Goal: Information Seeking & Learning: Learn about a topic

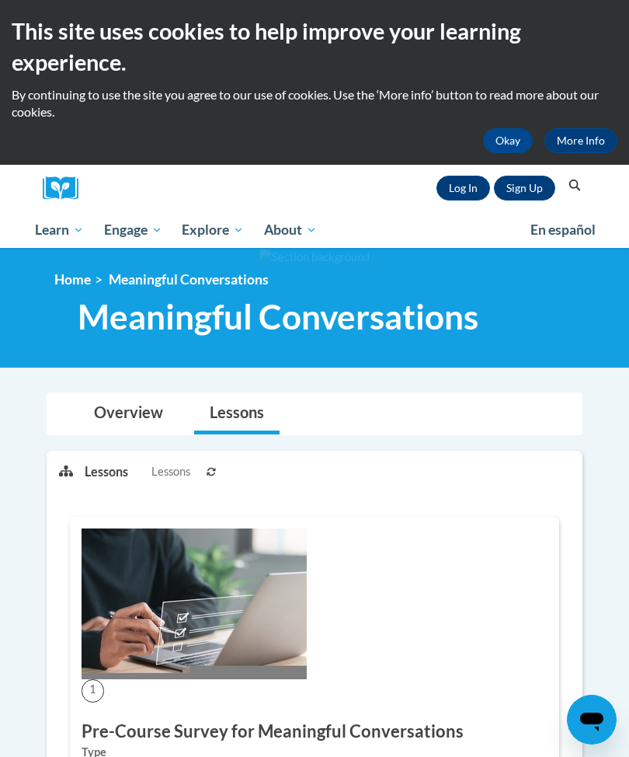
click at [462, 183] on link "Log In" at bounding box center [464, 188] width 54 height 25
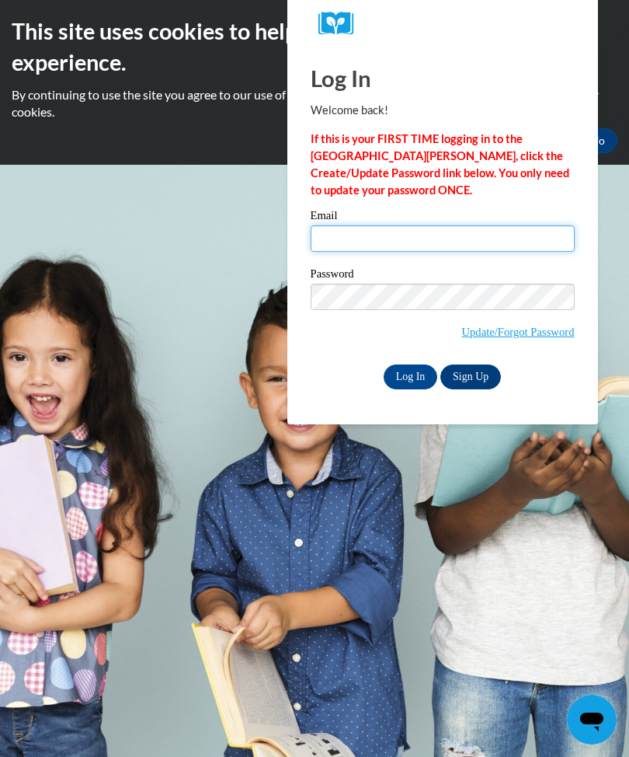
type input "[EMAIL_ADDRESS][DOMAIN_NAME]"
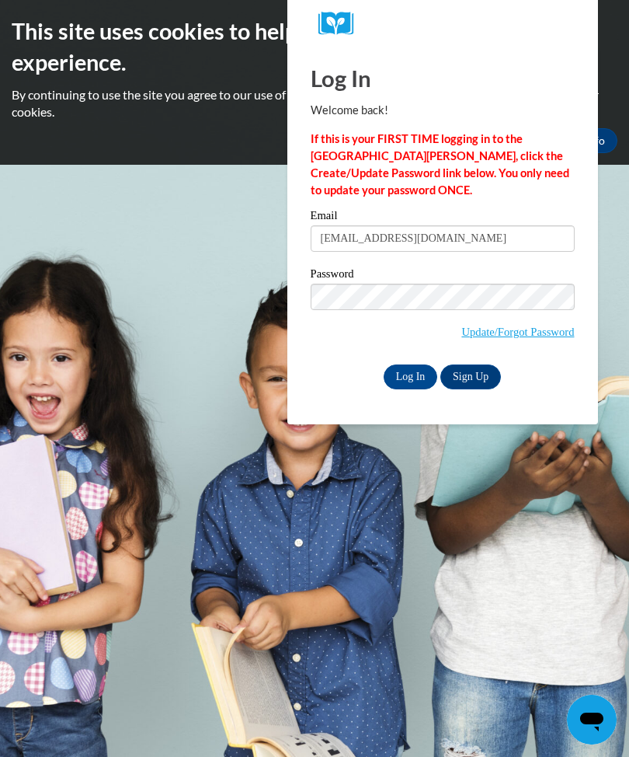
click at [410, 375] on input "Log In" at bounding box center [411, 376] width 54 height 25
click at [423, 378] on input "Log In" at bounding box center [411, 376] width 54 height 25
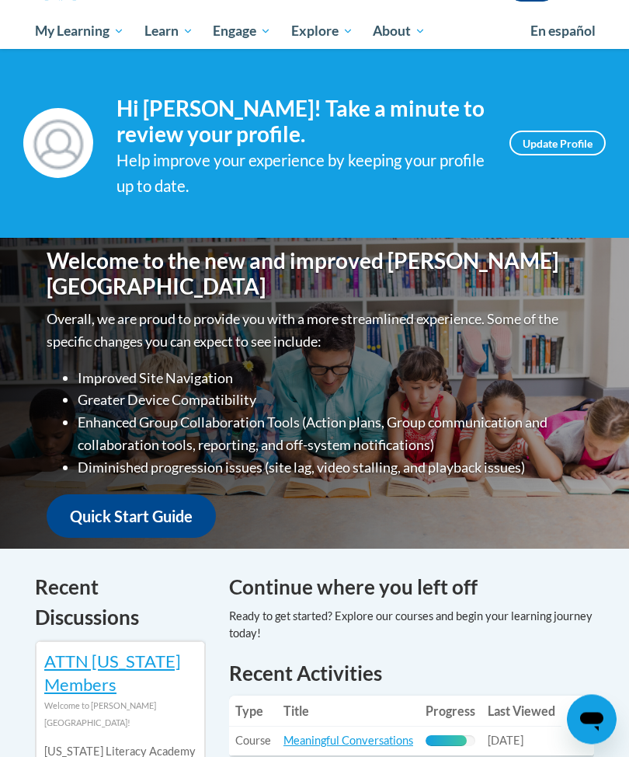
scroll to position [199, 0]
click at [0, 0] on span "Early Care and Learning" at bounding box center [0, 0] width 0 height 0
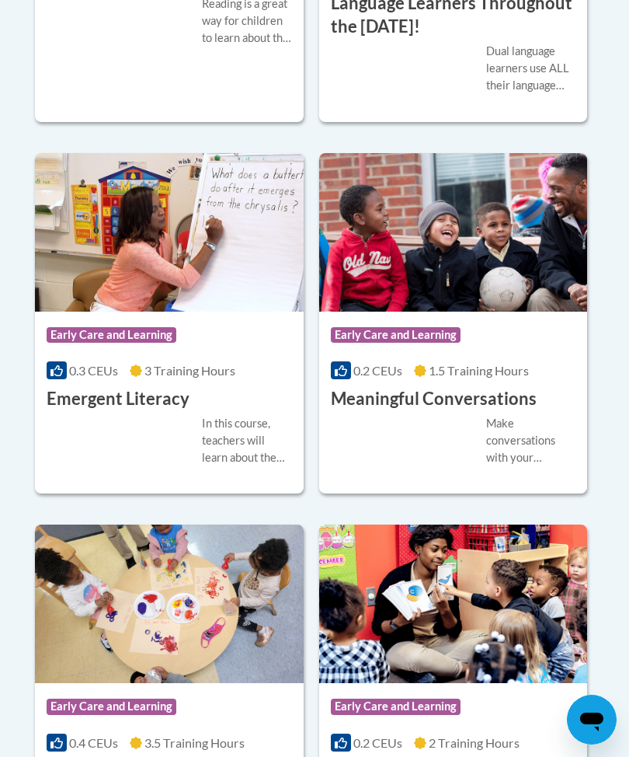
scroll to position [1820, 0]
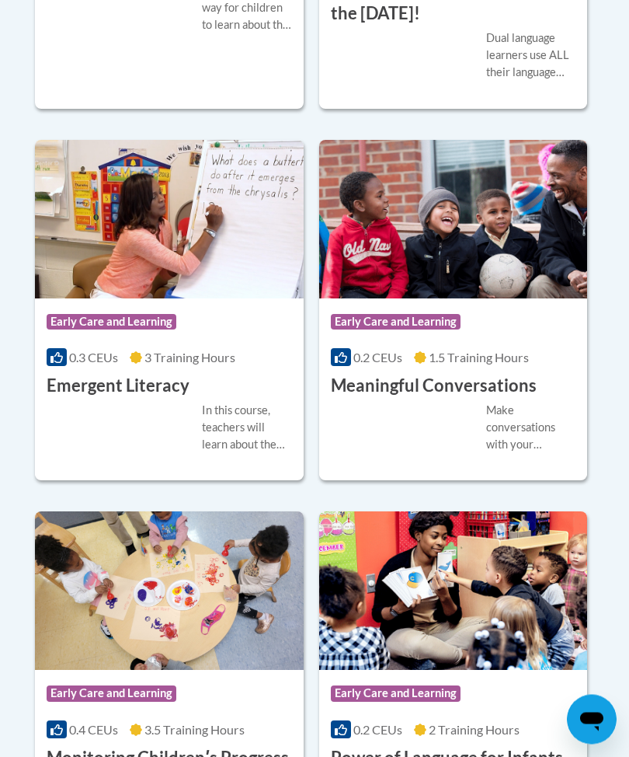
click at [479, 399] on h3 "Meaningful Conversations" at bounding box center [434, 386] width 206 height 24
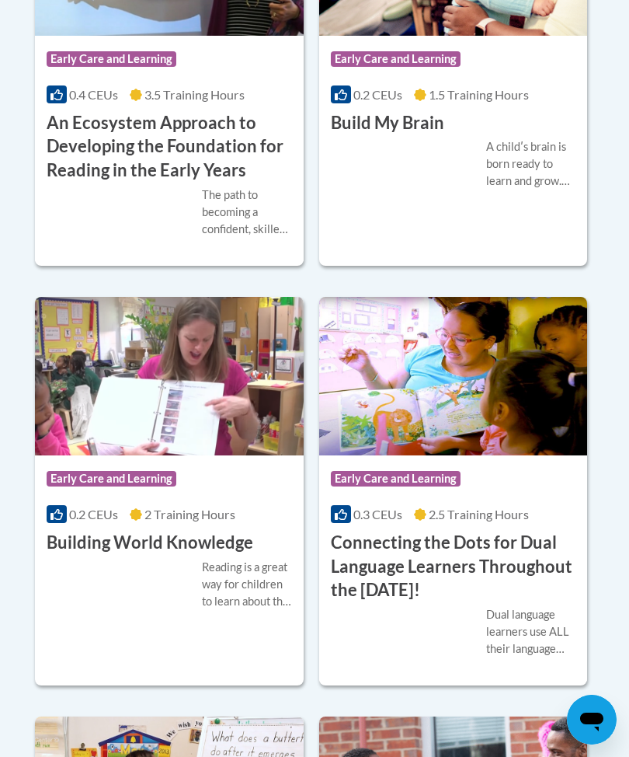
scroll to position [1240, 0]
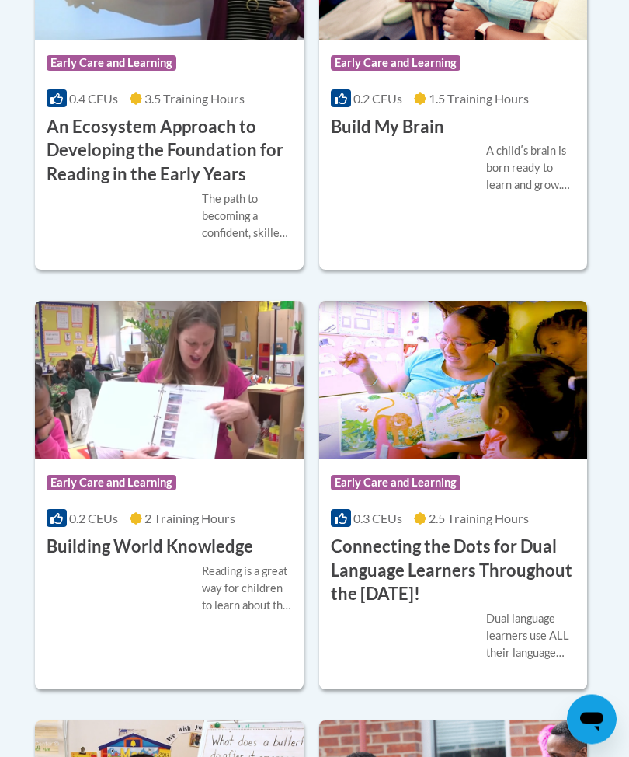
click at [413, 140] on h3 "Build My Brain" at bounding box center [387, 128] width 113 height 24
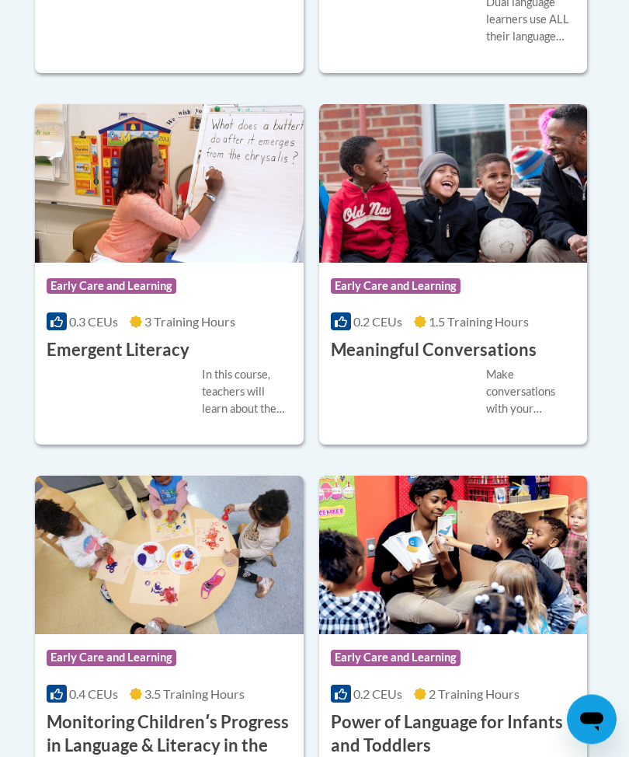
scroll to position [1857, 0]
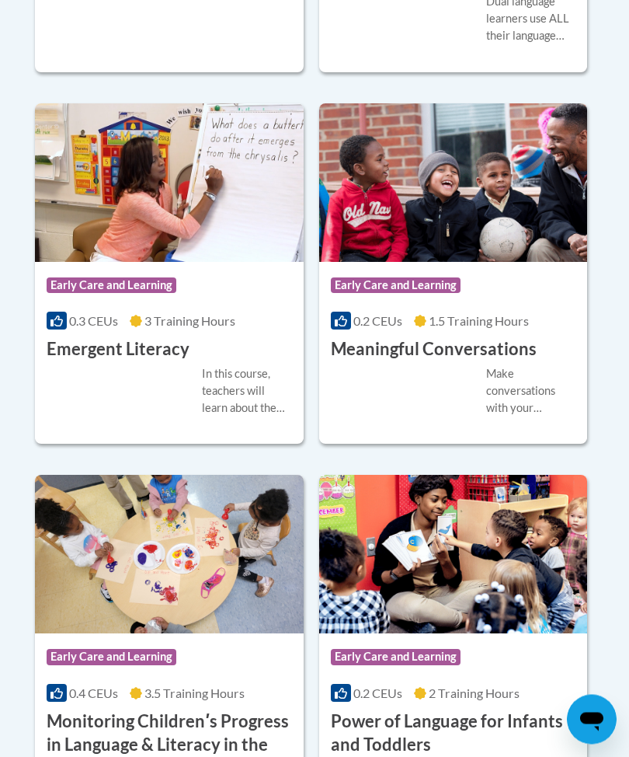
click at [506, 440] on div "More Info Open Make conversations with your children brain-builders! The TALK s…" at bounding box center [453, 401] width 269 height 78
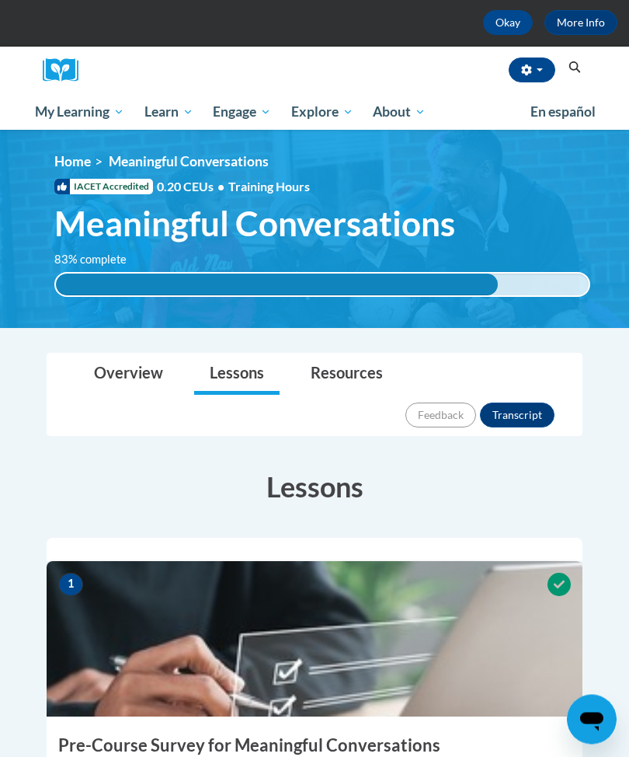
scroll to position [106, 0]
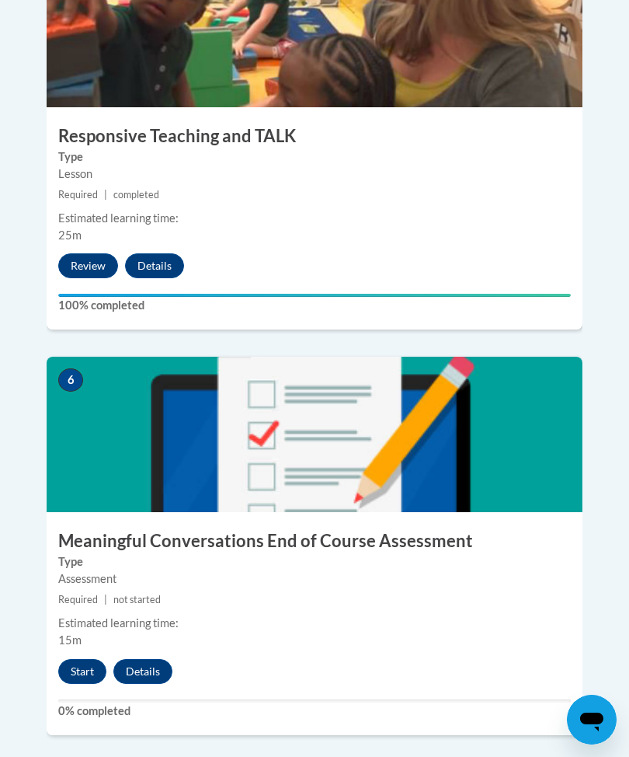
scroll to position [2339, 0]
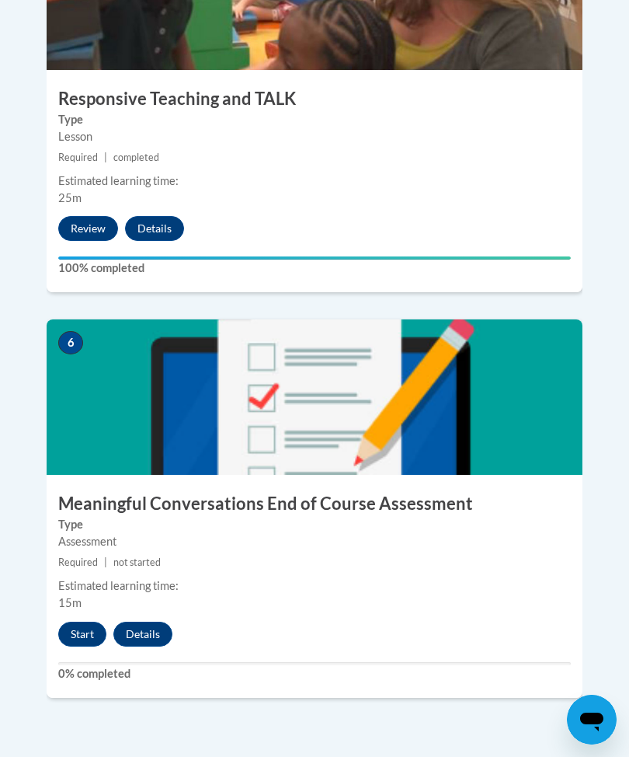
click at [79, 621] on button "Start" at bounding box center [82, 633] width 48 height 25
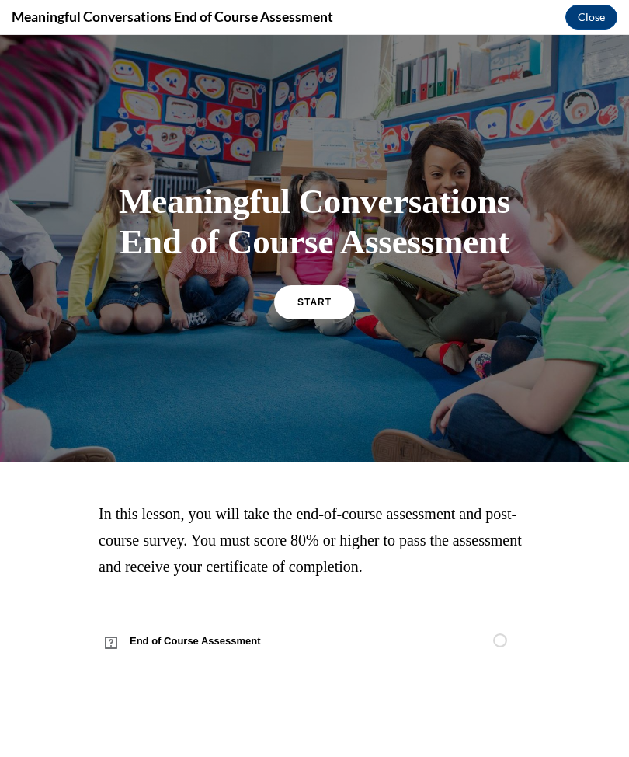
scroll to position [2510, 0]
click at [593, 18] on button "Close" at bounding box center [592, 17] width 52 height 25
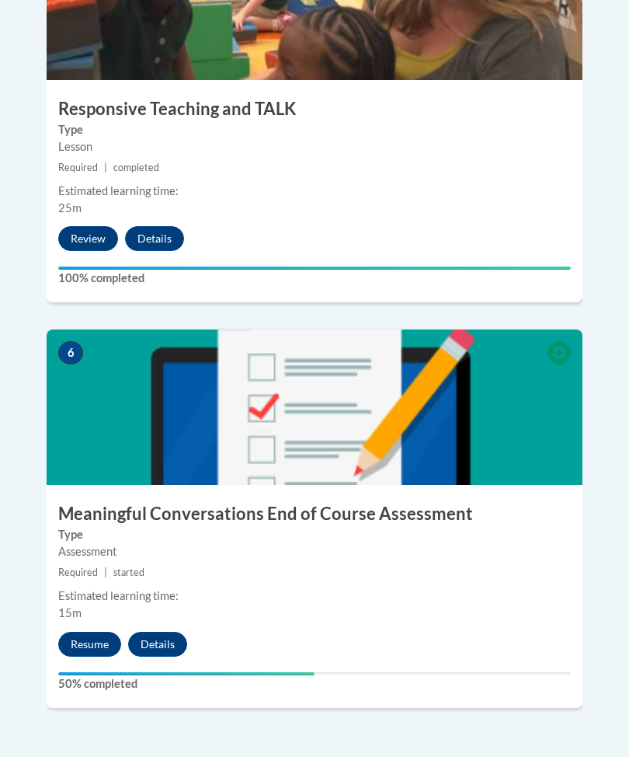
scroll to position [2329, 0]
click at [84, 632] on button "Resume" at bounding box center [89, 644] width 63 height 25
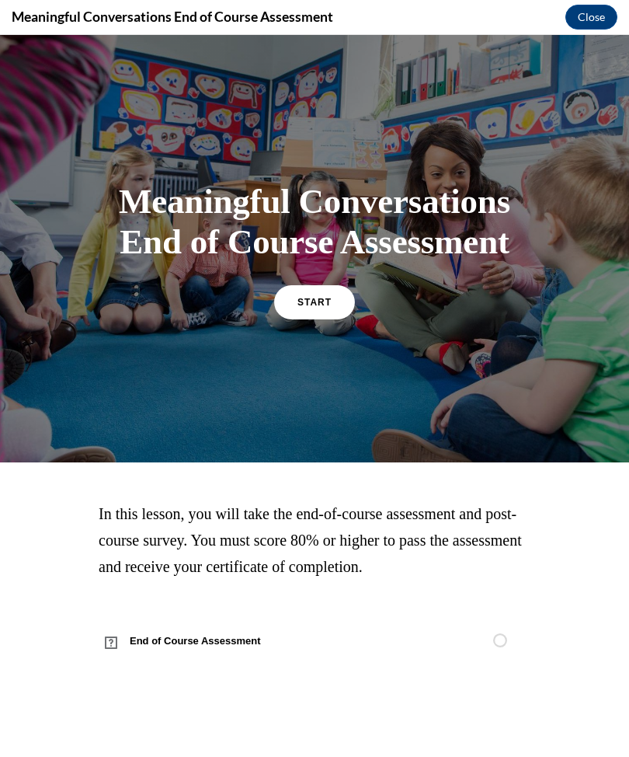
scroll to position [0, 0]
click at [298, 308] on span "START" at bounding box center [315, 302] width 34 height 11
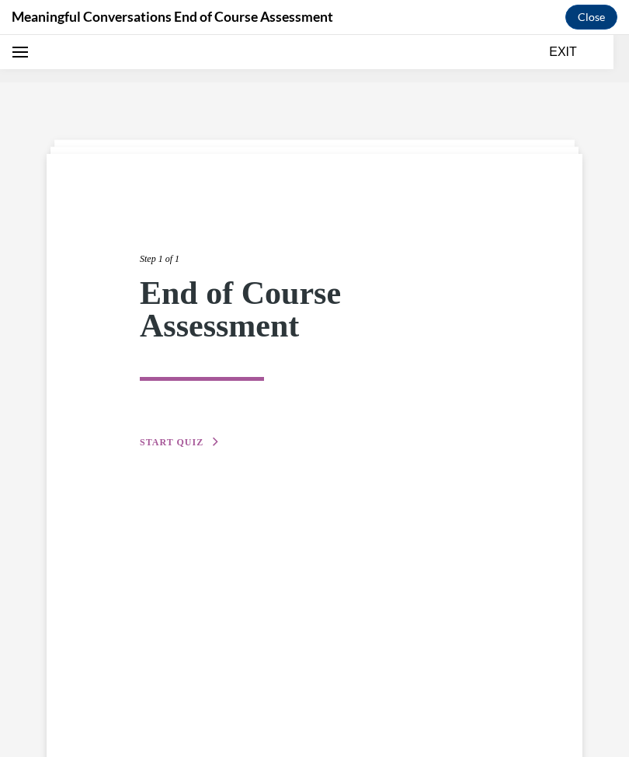
scroll to position [48, 0]
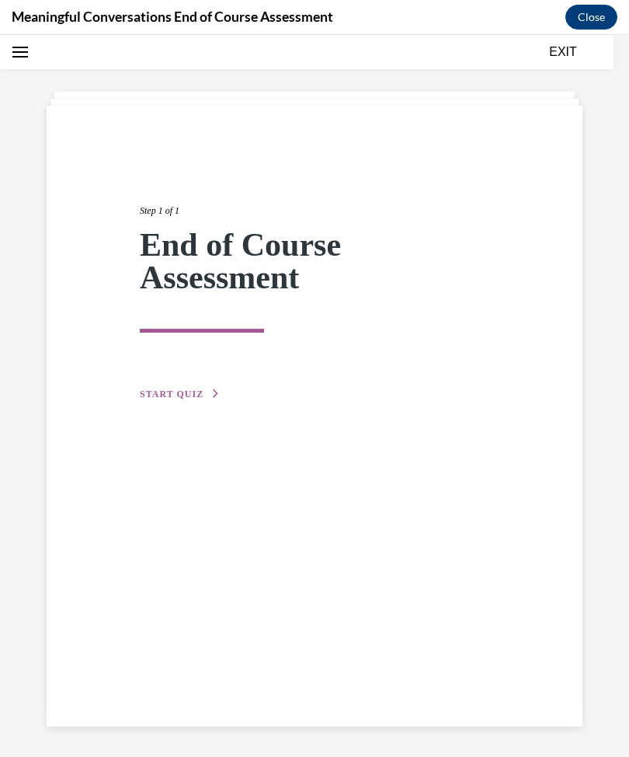
click at [162, 392] on span "START QUIZ" at bounding box center [172, 393] width 64 height 11
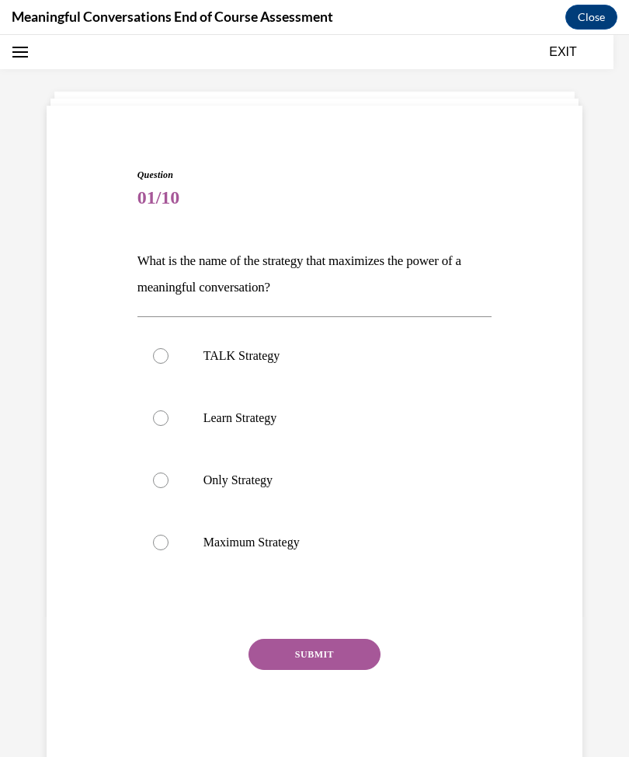
click at [197, 355] on label "TALK Strategy" at bounding box center [314, 356] width 355 height 62
click at [169, 355] on input "TALK Strategy" at bounding box center [161, 356] width 16 height 16
radio input "true"
click at [298, 661] on button "SUBMIT" at bounding box center [315, 654] width 132 height 31
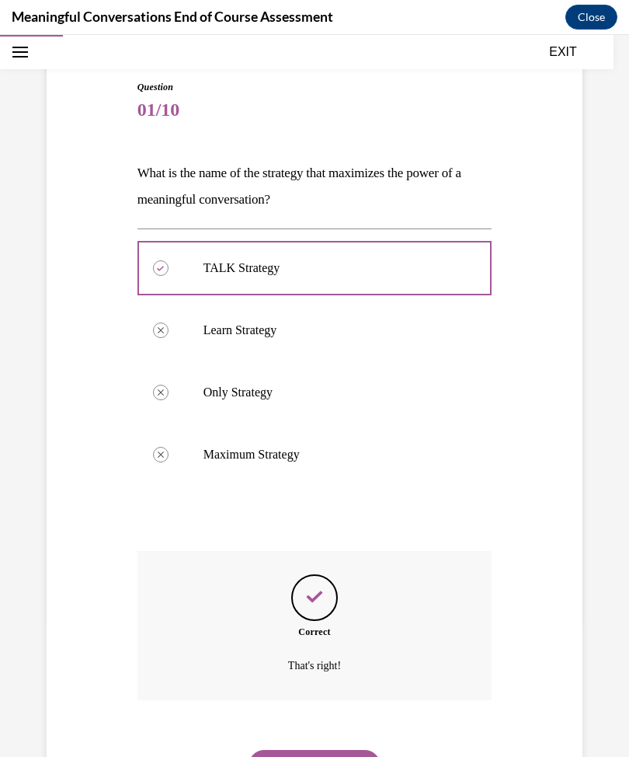
scroll to position [144, 0]
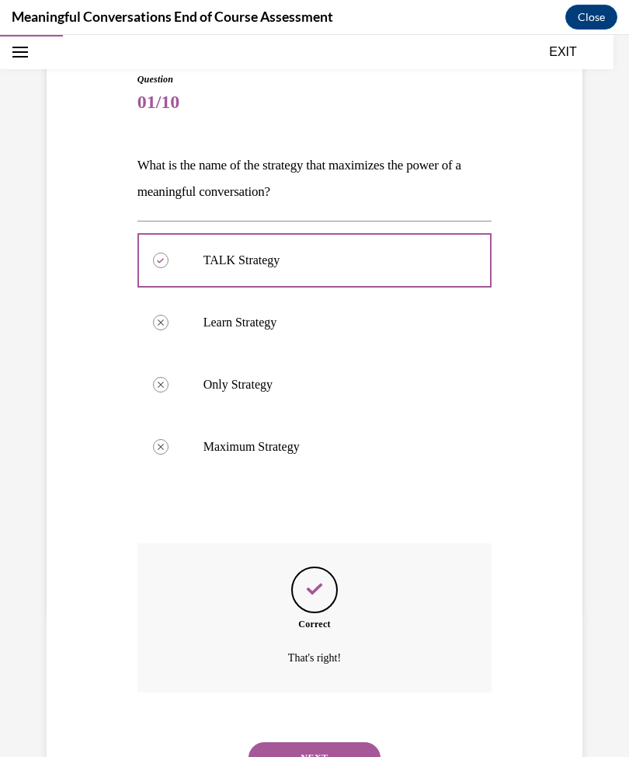
click at [298, 742] on button "NEXT" at bounding box center [315, 757] width 132 height 31
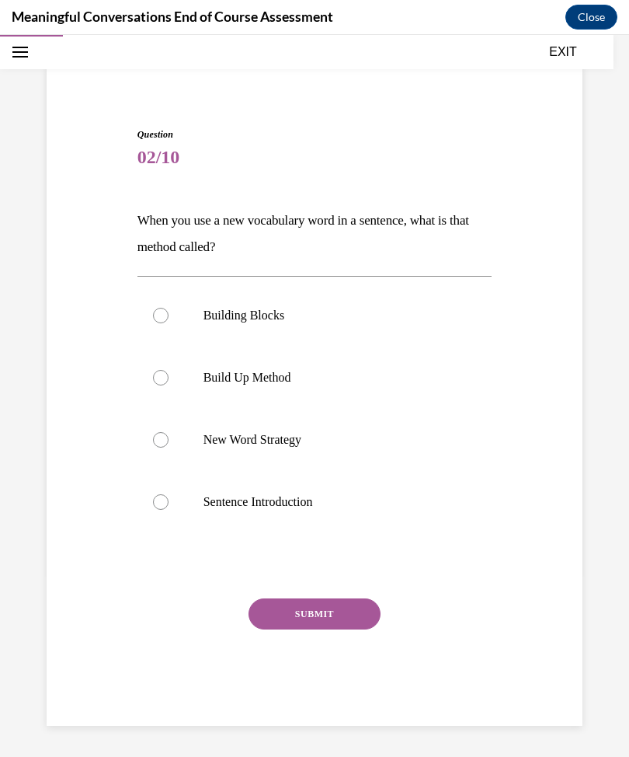
scroll to position [49, 0]
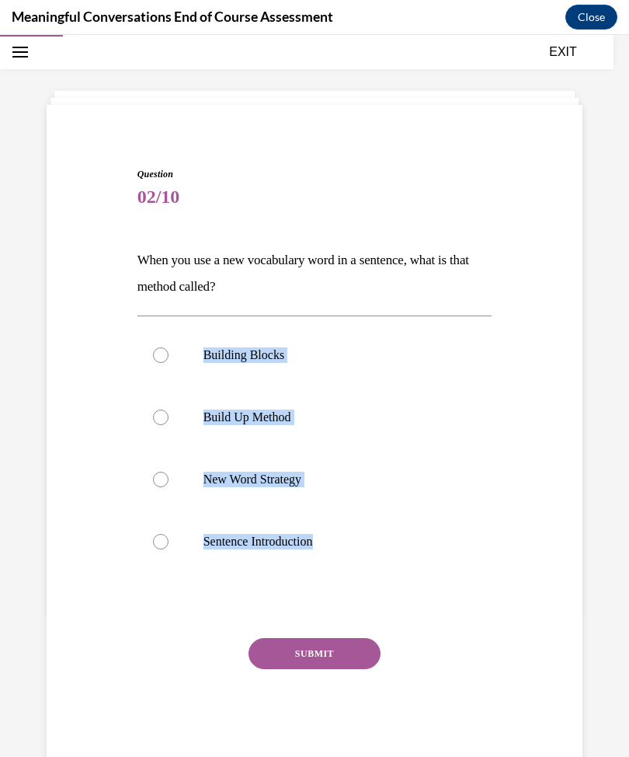
click at [551, 412] on div "Question 02/10 When you use a new vocabulary word in a sentence, what is that m…" at bounding box center [315, 442] width 544 height 645
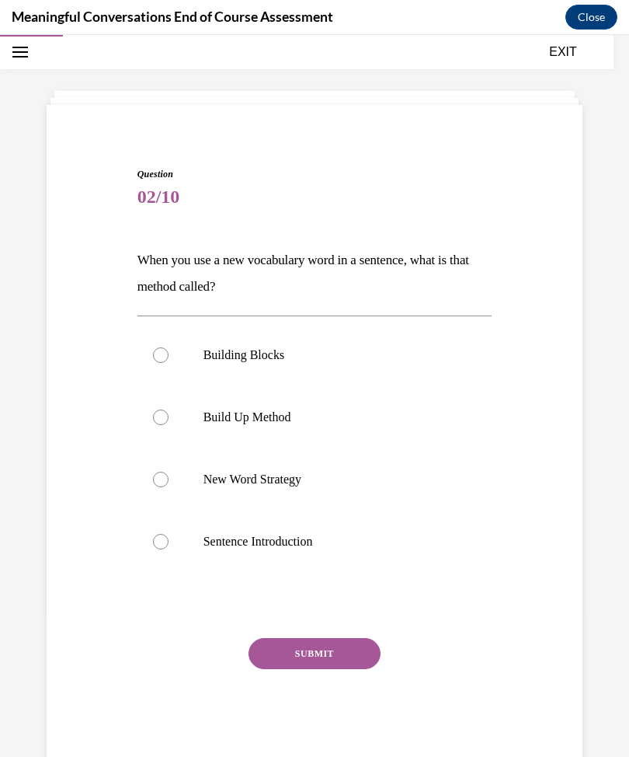
click at [334, 541] on p "Sentence Introduction" at bounding box center [329, 542] width 250 height 16
click at [169, 541] on input "Sentence Introduction" at bounding box center [161, 542] width 16 height 16
radio input "true"
click at [348, 658] on button "SUBMIT" at bounding box center [315, 653] width 132 height 31
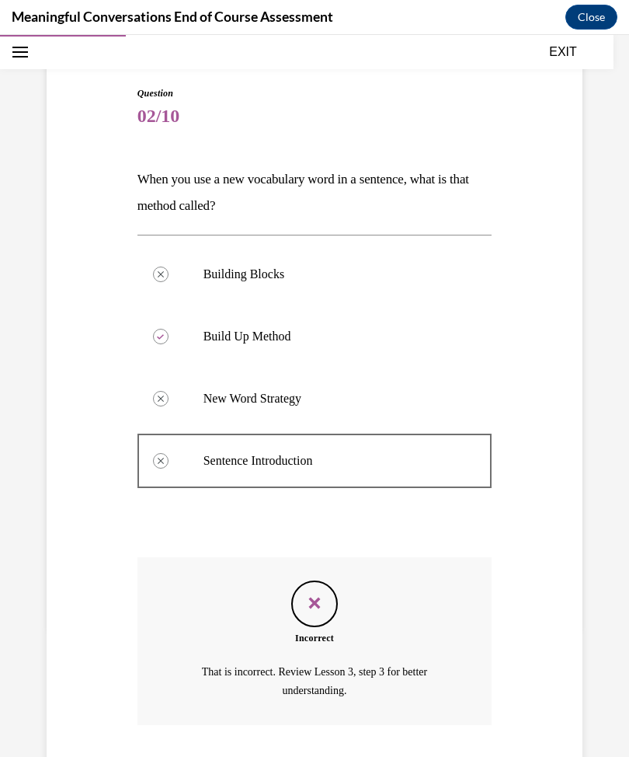
scroll to position [162, 0]
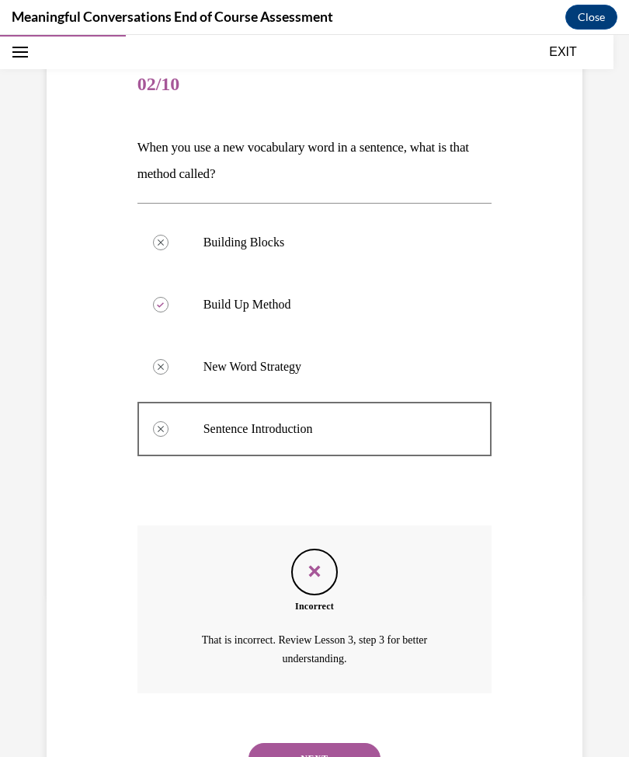
click at [348, 743] on button "NEXT" at bounding box center [315, 758] width 132 height 31
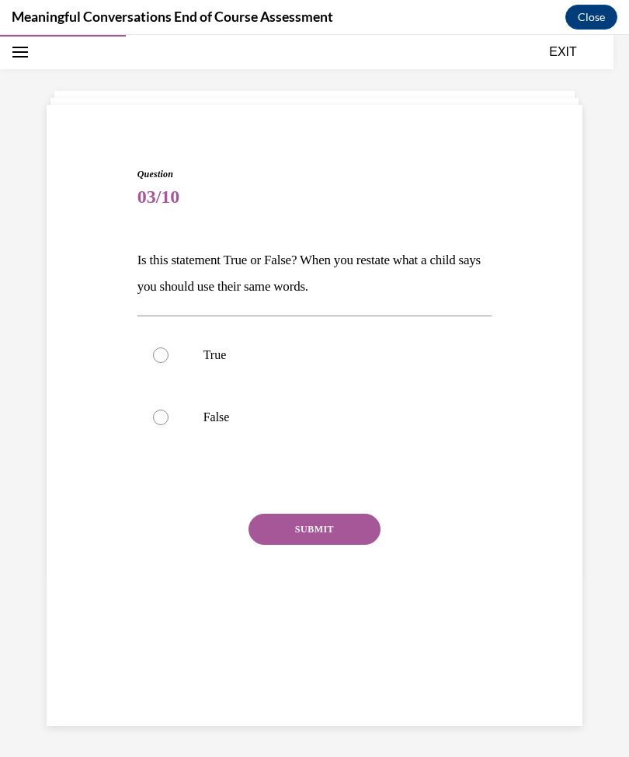
scroll to position [49, 0]
click at [179, 416] on label "False" at bounding box center [314, 417] width 355 height 62
click at [169, 416] on input "False" at bounding box center [161, 417] width 16 height 16
radio input "true"
click at [278, 535] on button "SUBMIT" at bounding box center [315, 528] width 132 height 31
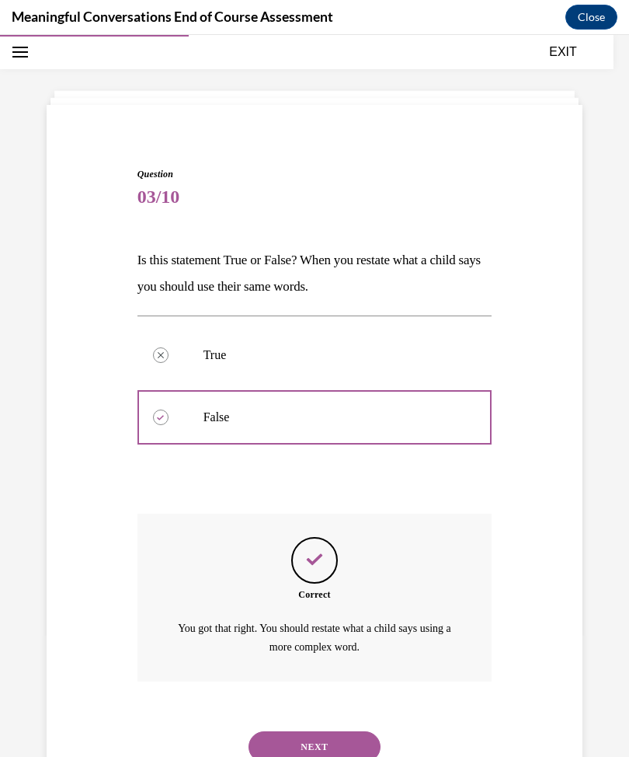
click at [276, 733] on button "NEXT" at bounding box center [315, 746] width 132 height 31
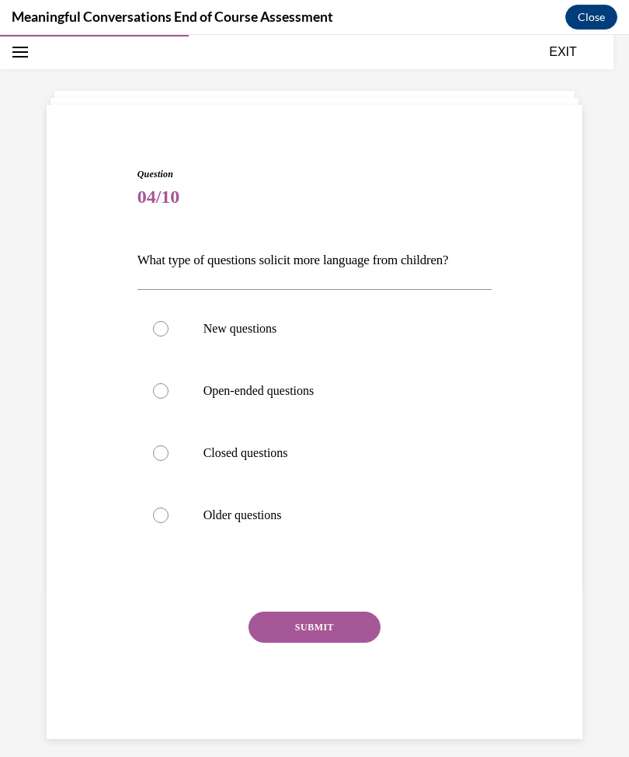
click at [252, 392] on p "Open-ended questions" at bounding box center [329, 391] width 250 height 16
click at [169, 392] on input "Open-ended questions" at bounding box center [161, 391] width 16 height 16
radio input "true"
click at [289, 618] on button "SUBMIT" at bounding box center [315, 626] width 132 height 31
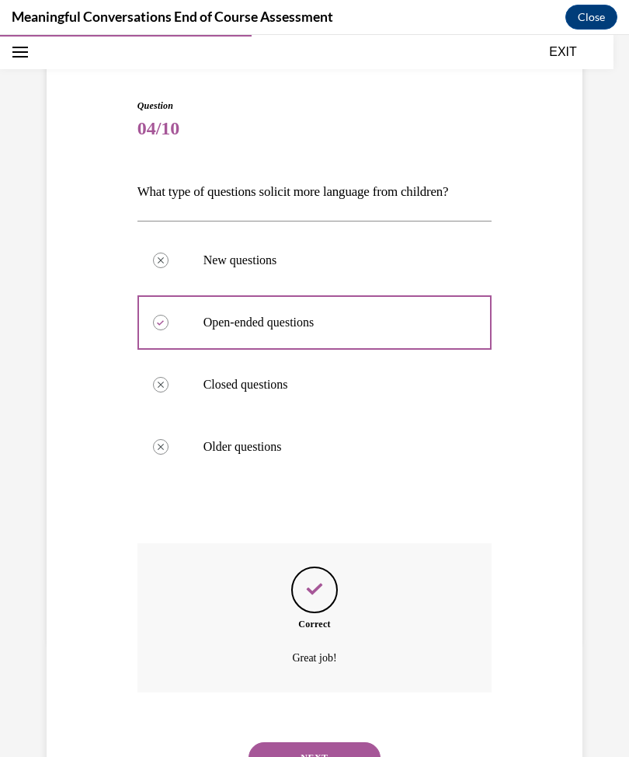
click at [305, 742] on button "NEXT" at bounding box center [315, 757] width 132 height 31
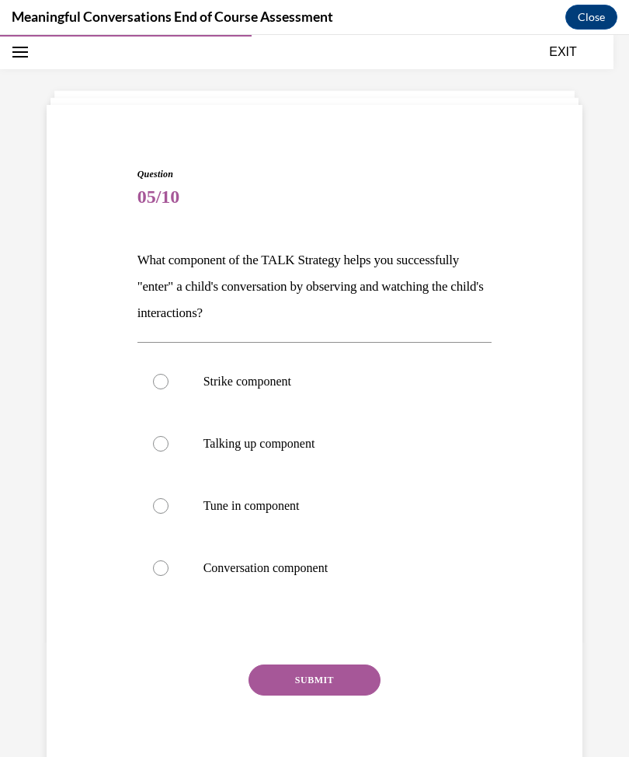
click at [229, 517] on label "Tune in component" at bounding box center [314, 506] width 355 height 62
click at [169, 513] on input "Tune in component" at bounding box center [161, 506] width 16 height 16
radio input "true"
click at [288, 670] on button "SUBMIT" at bounding box center [315, 679] width 132 height 31
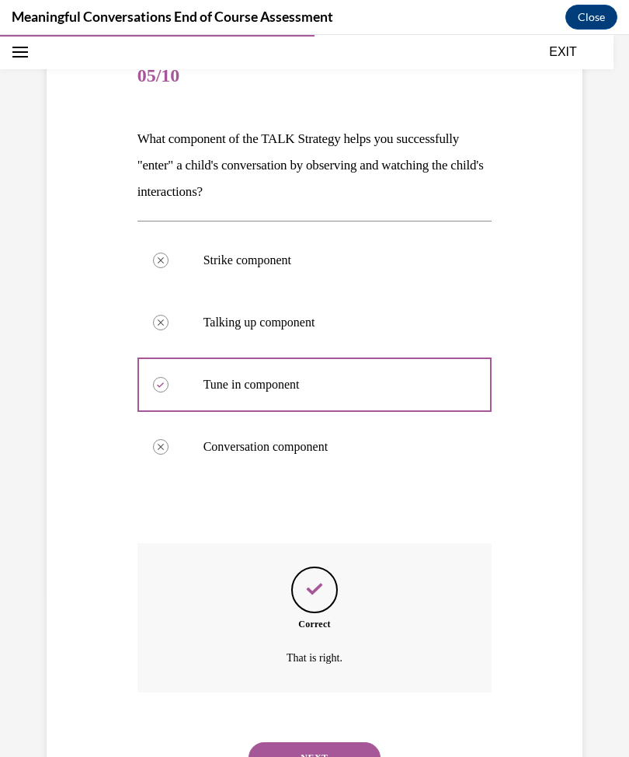
click at [294, 742] on button "NEXT" at bounding box center [315, 757] width 132 height 31
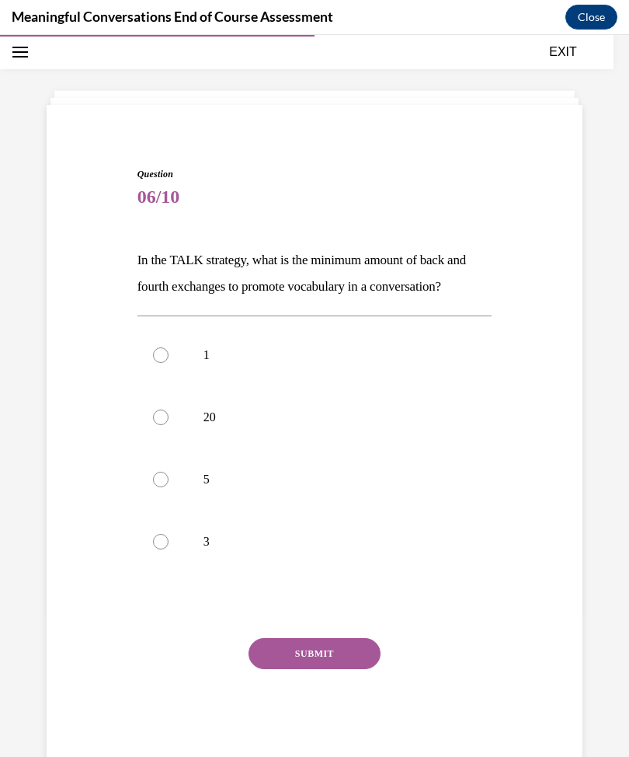
click at [187, 531] on label "3" at bounding box center [314, 541] width 355 height 62
click at [169, 534] on input "3" at bounding box center [161, 542] width 16 height 16
radio input "true"
click at [304, 656] on button "SUBMIT" at bounding box center [315, 653] width 132 height 31
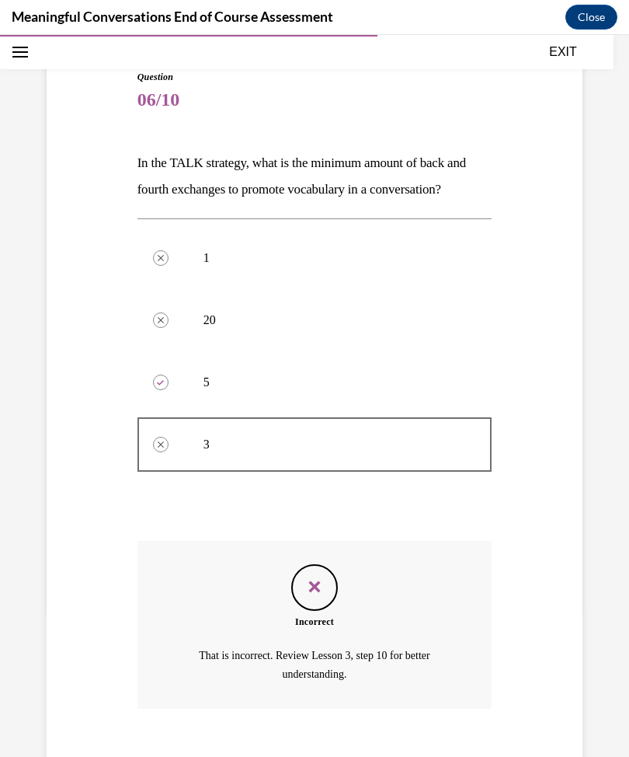
scroll to position [162, 0]
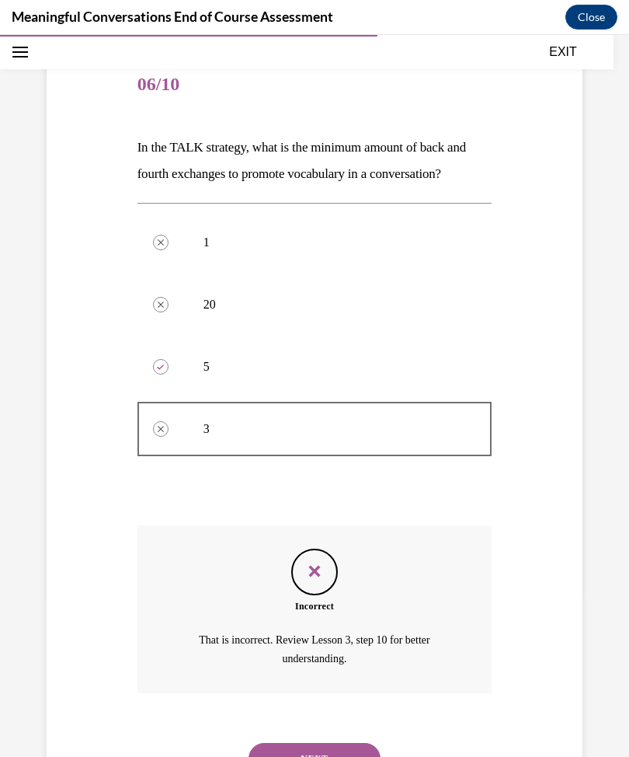
click at [270, 743] on button "NEXT" at bounding box center [315, 758] width 132 height 31
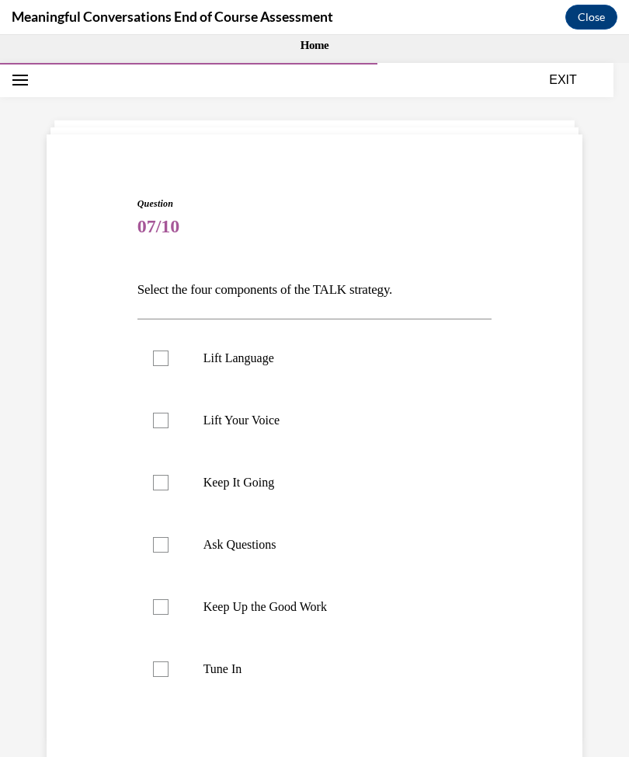
scroll to position [19, 0]
click at [160, 354] on div at bounding box center [161, 358] width 16 height 16
click at [160, 354] on input "Lift Language" at bounding box center [161, 358] width 16 height 16
checkbox input "true"
click at [163, 421] on div at bounding box center [161, 420] width 16 height 16
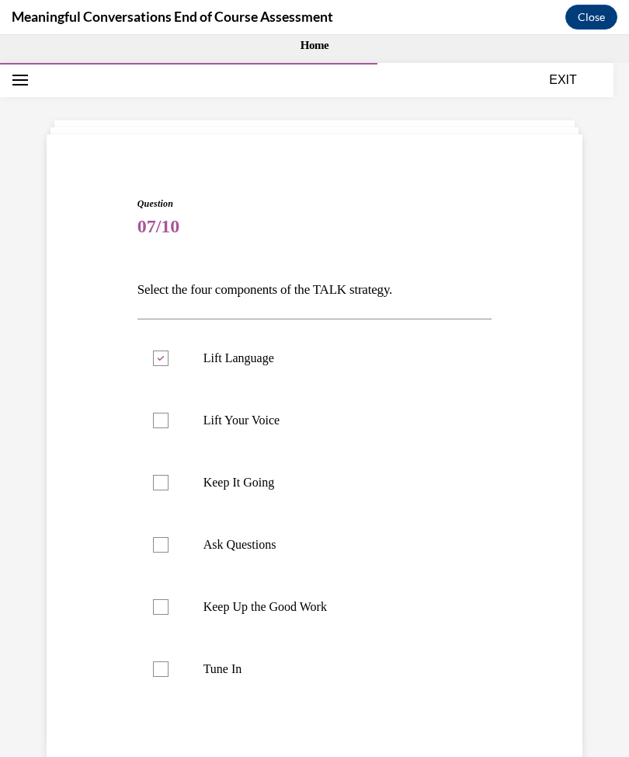
click at [163, 421] on input "Lift Your Voice" at bounding box center [161, 420] width 16 height 16
checkbox input "true"
click at [173, 552] on label "Ask Questions" at bounding box center [314, 544] width 355 height 62
click at [169, 552] on input "Ask Questions" at bounding box center [161, 545] width 16 height 16
checkbox input "true"
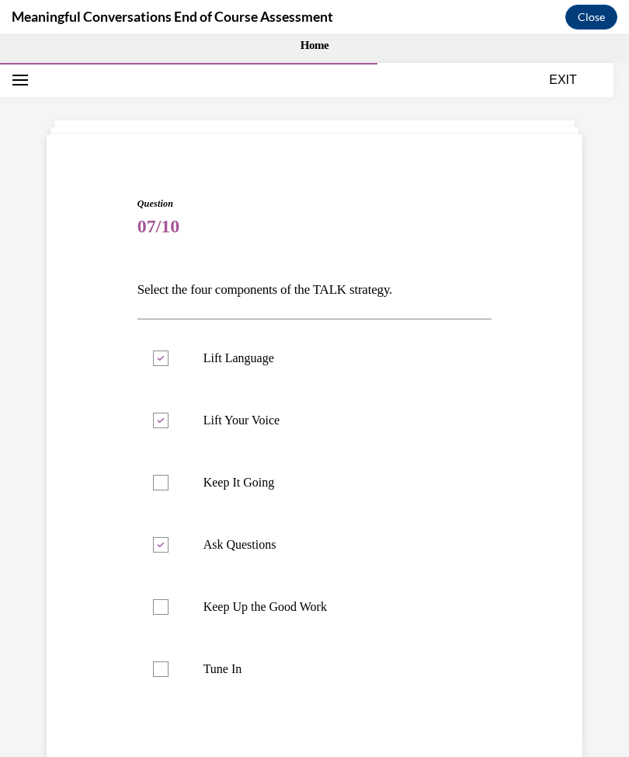
click at [164, 674] on div at bounding box center [161, 669] width 16 height 16
click at [164, 674] on input "Tune In" at bounding box center [161, 669] width 16 height 16
checkbox input "true"
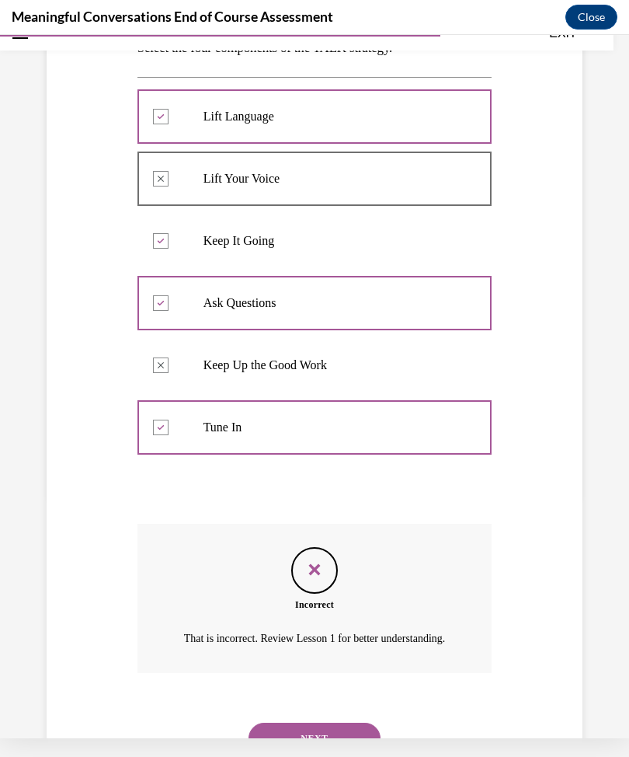
scroll to position [259, 0]
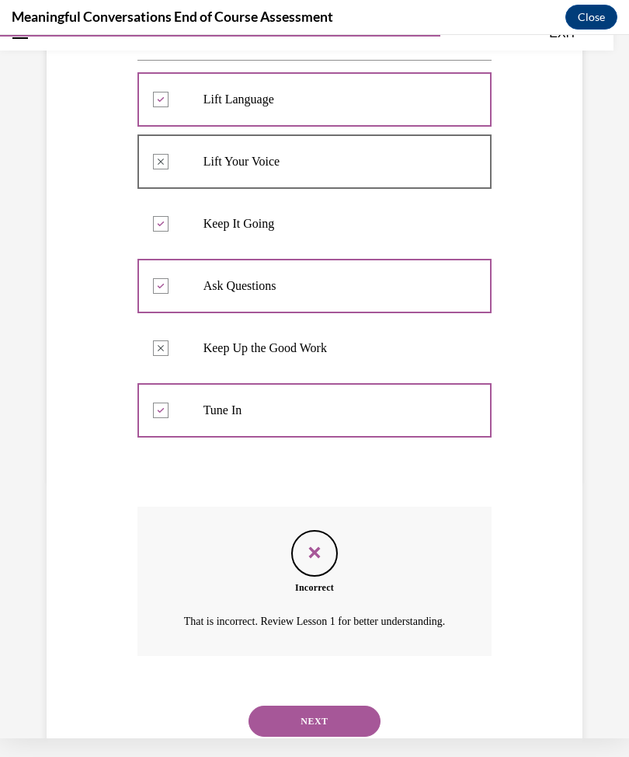
click at [283, 716] on button "NEXT" at bounding box center [315, 720] width 132 height 31
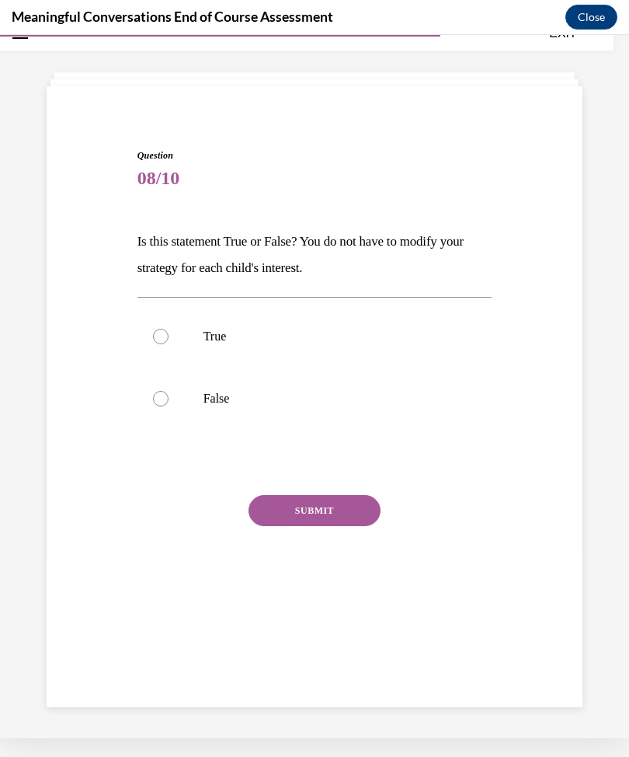
scroll to position [49, 0]
click at [162, 399] on div at bounding box center [161, 399] width 16 height 16
click at [162, 399] on input "False" at bounding box center [161, 399] width 16 height 16
radio input "true"
click at [285, 511] on button "SUBMIT" at bounding box center [315, 510] width 132 height 31
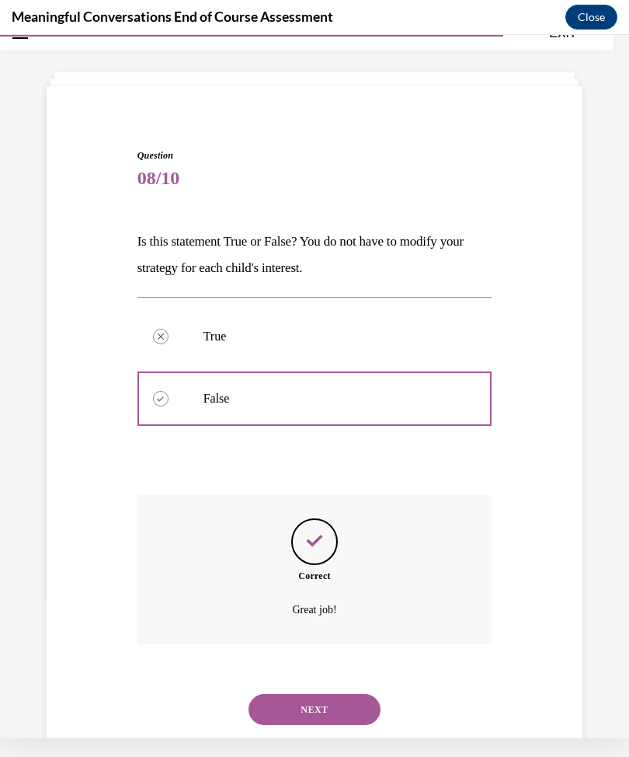
click at [307, 697] on button "NEXT" at bounding box center [315, 709] width 132 height 31
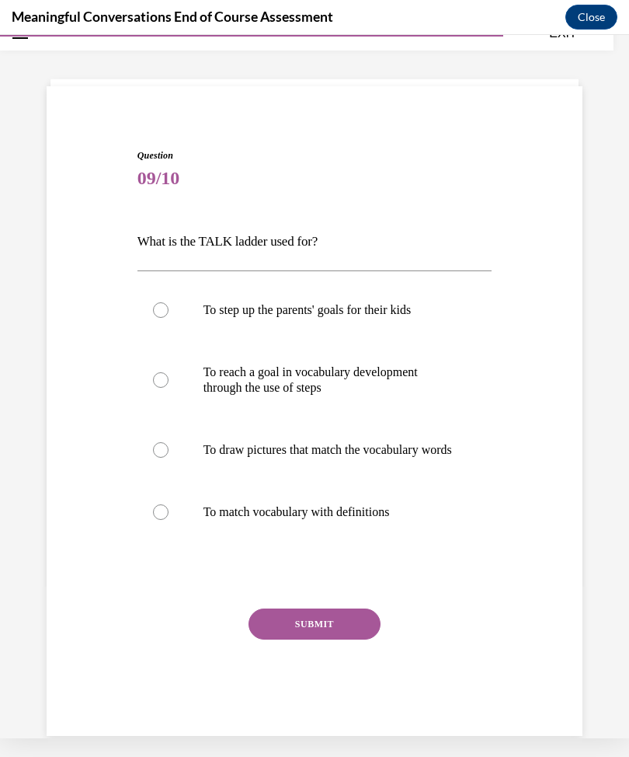
click at [204, 367] on p "To reach a goal in vocabulary development through the use of steps" at bounding box center [329, 379] width 250 height 31
click at [169, 372] on input "To reach a goal in vocabulary development through the use of steps" at bounding box center [161, 380] width 16 height 16
radio input "true"
click at [276, 631] on button "SUBMIT" at bounding box center [315, 623] width 132 height 31
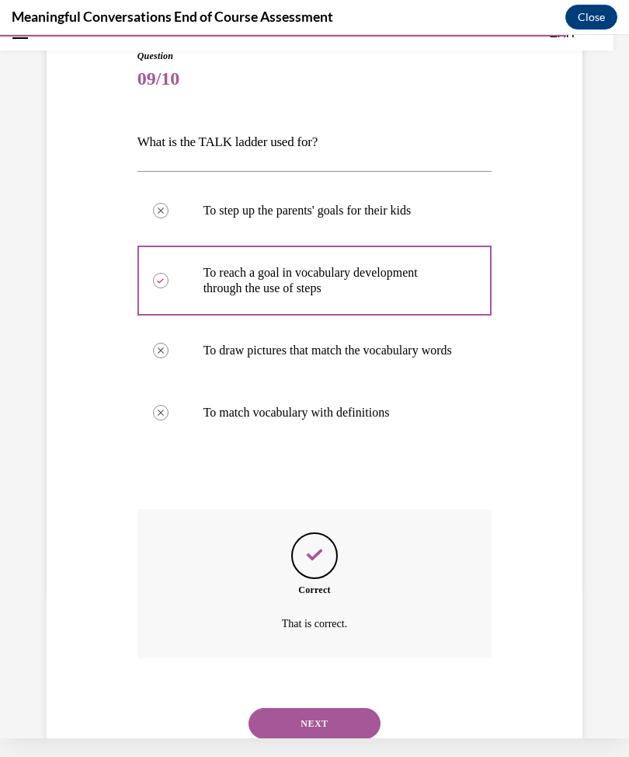
click at [298, 726] on button "NEXT" at bounding box center [315, 723] width 132 height 31
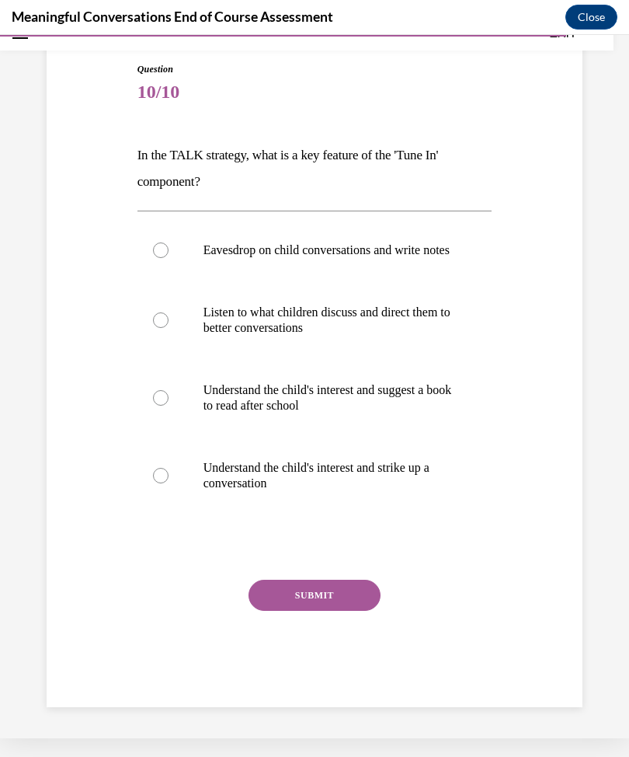
scroll to position [81, 0]
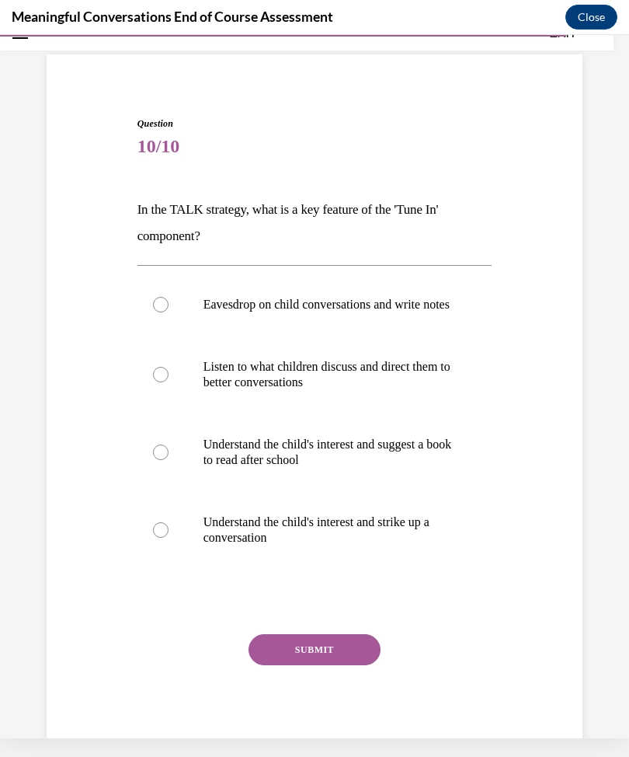
click at [221, 413] on label "Listen to what children discuss and direct them to better conversations" at bounding box center [314, 375] width 355 height 78
click at [169, 382] on input "Listen to what children discuss and direct them to better conversations" at bounding box center [161, 375] width 16 height 16
radio input "true"
click at [211, 467] on p "Understand the child's interest and suggest a book to read after school" at bounding box center [329, 452] width 250 height 31
click at [169, 460] on input "Understand the child's interest and suggest a book to read after school" at bounding box center [161, 452] width 16 height 16
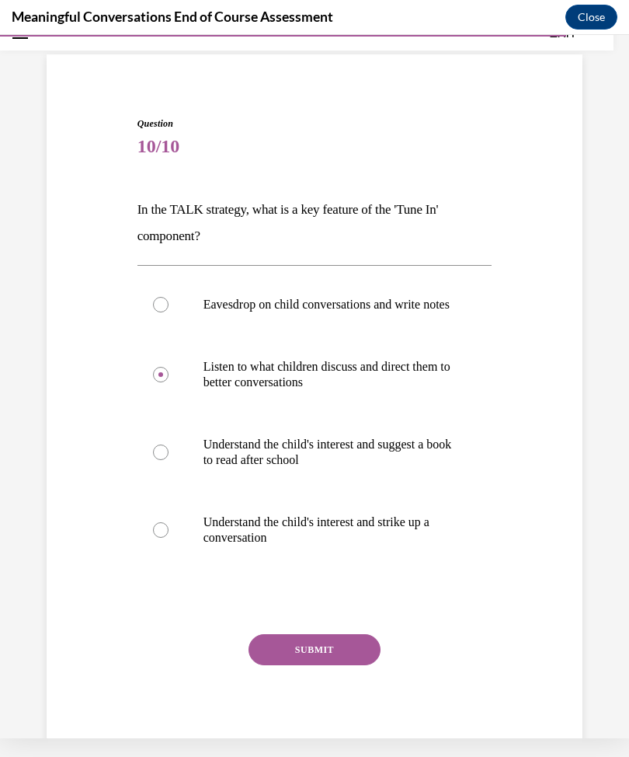
radio input "true"
click at [221, 536] on p "Understand the child's interest and strike up a conversation" at bounding box center [329, 529] width 250 height 31
click at [169, 536] on input "Understand the child's interest and strike up a conversation" at bounding box center [161, 530] width 16 height 16
radio input "true"
click at [298, 659] on button "SUBMIT" at bounding box center [315, 649] width 132 height 31
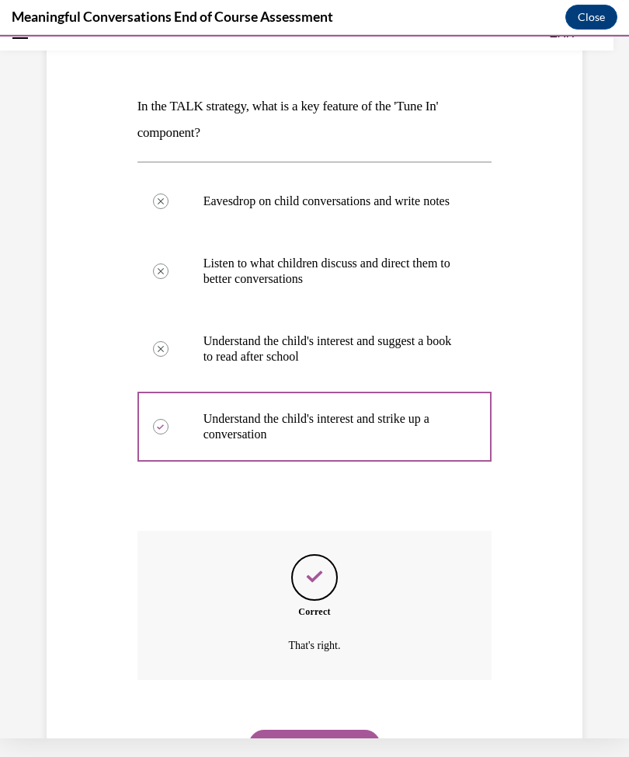
scroll to position [206, 0]
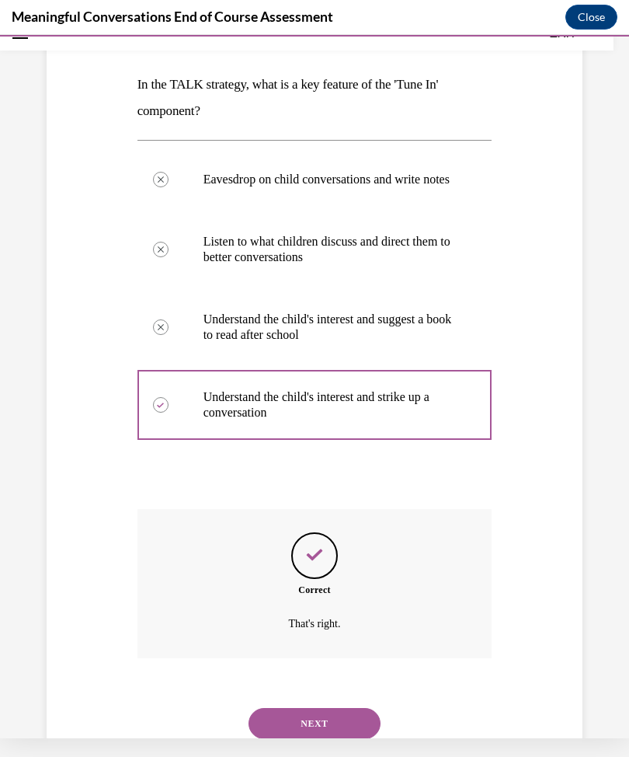
click at [312, 719] on button "NEXT" at bounding box center [315, 723] width 132 height 31
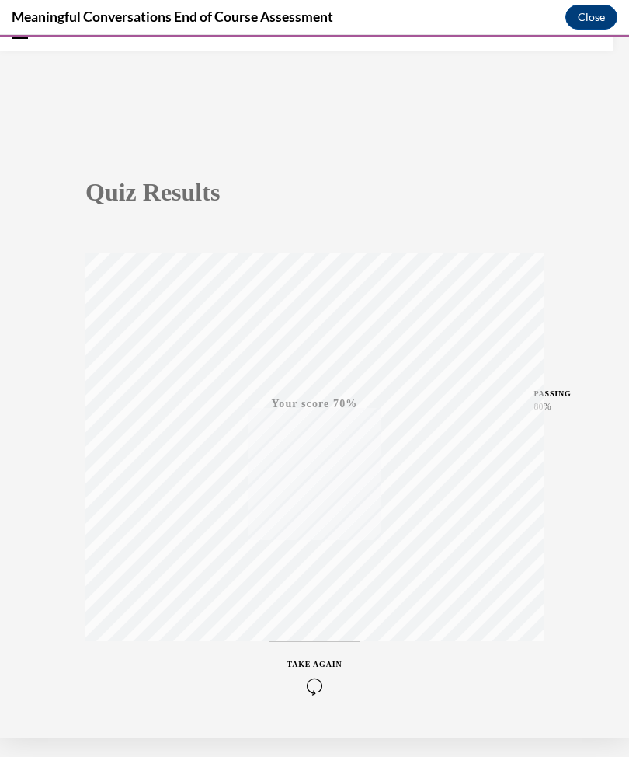
scroll to position [32, 0]
click at [313, 686] on icon "button" at bounding box center [314, 685] width 55 height 17
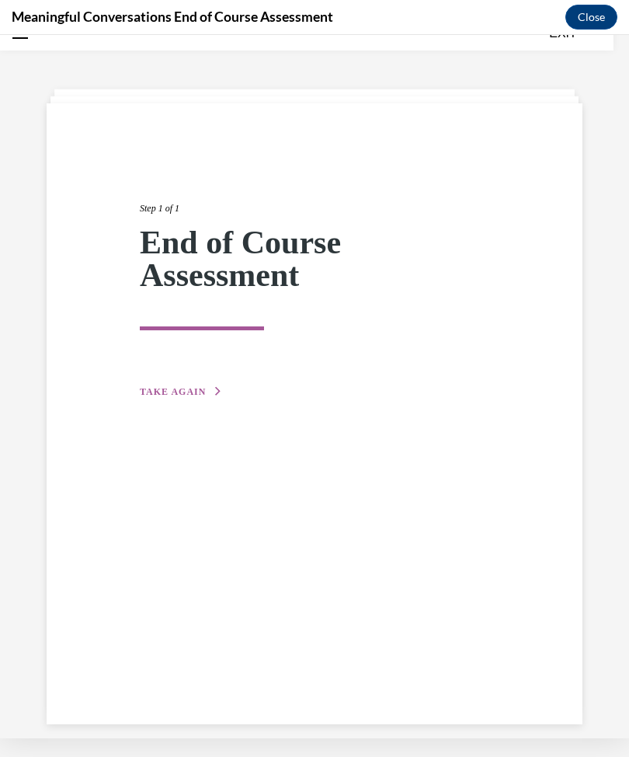
click at [179, 389] on span "TAKE AGAIN" at bounding box center [173, 391] width 66 height 11
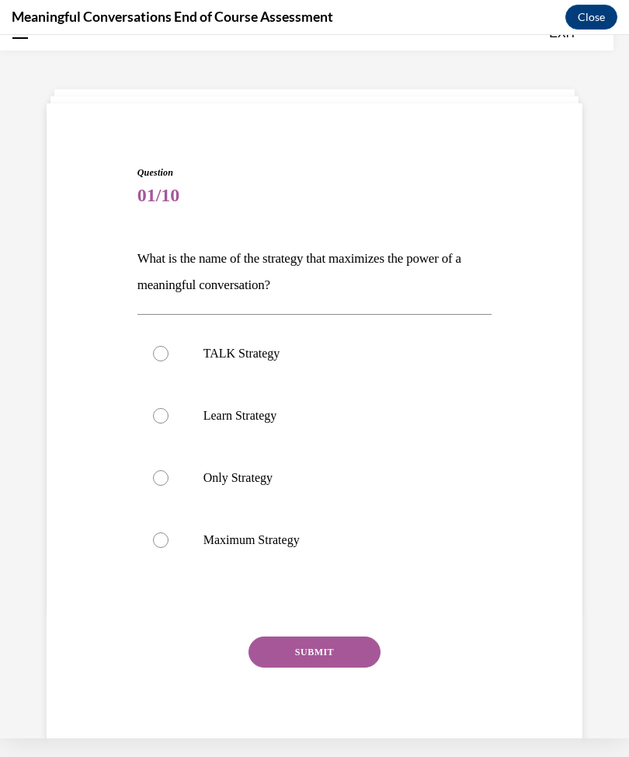
click at [228, 353] on p "TALK Strategy" at bounding box center [329, 354] width 250 height 16
click at [169, 353] on input "TALK Strategy" at bounding box center [161, 354] width 16 height 16
radio input "true"
click at [304, 650] on button "SUBMIT" at bounding box center [315, 651] width 132 height 31
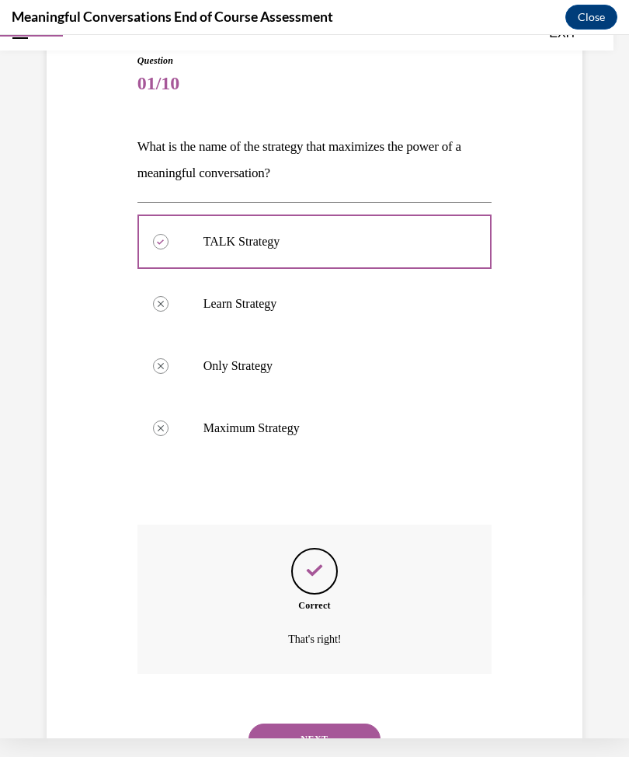
click at [298, 723] on button "NEXT" at bounding box center [315, 738] width 132 height 31
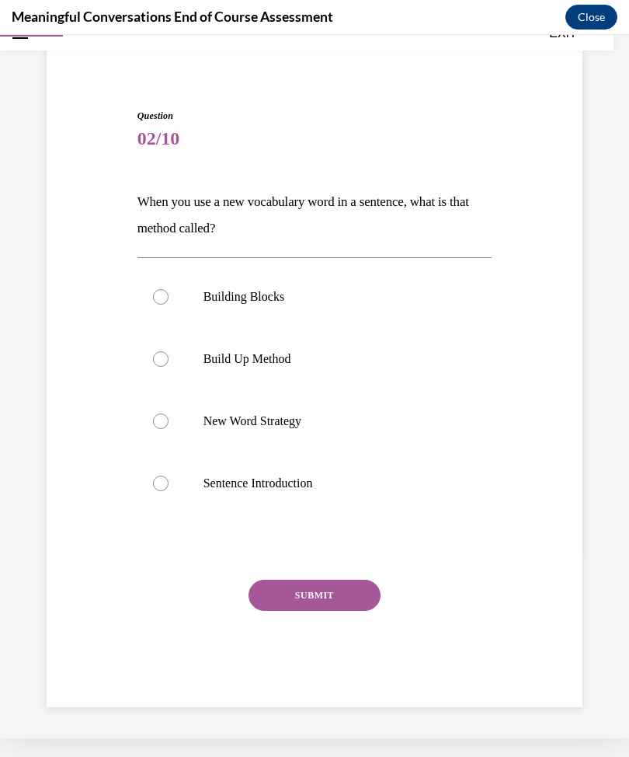
scroll to position [49, 0]
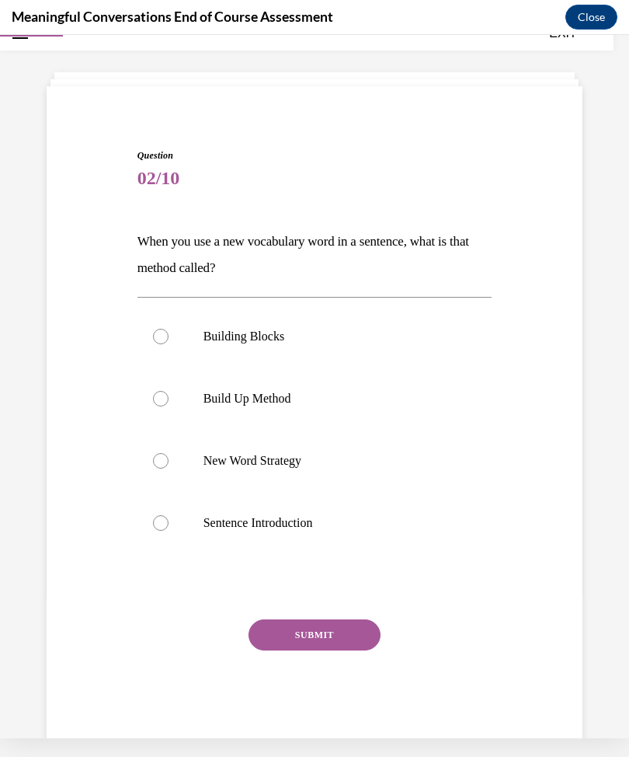
click at [169, 409] on label "Build Up Method" at bounding box center [314, 398] width 355 height 62
click at [169, 406] on input "Build Up Method" at bounding box center [161, 399] width 16 height 16
radio input "true"
click at [155, 466] on div at bounding box center [161, 461] width 16 height 16
click at [155, 466] on input "New Word Strategy" at bounding box center [161, 461] width 16 height 16
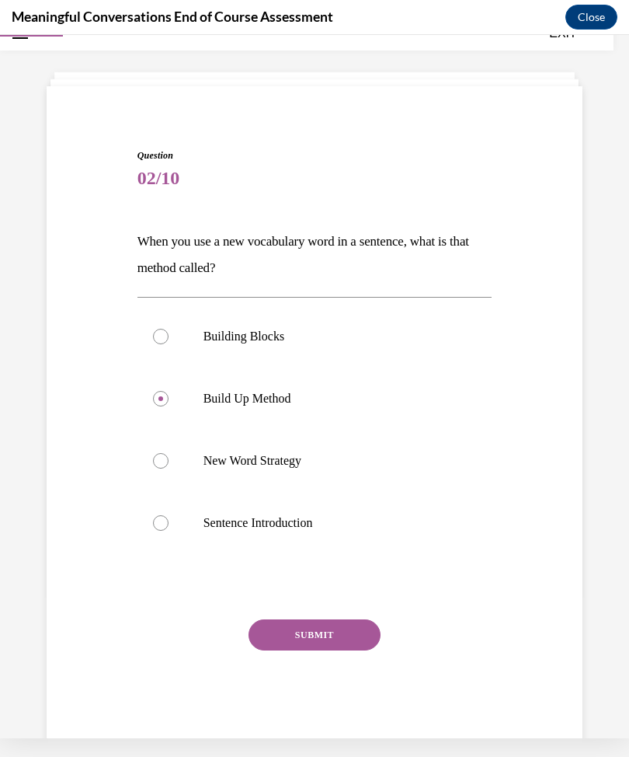
radio input "true"
click at [158, 402] on div at bounding box center [161, 399] width 16 height 16
click at [158, 402] on input "Build Up Method" at bounding box center [161, 399] width 16 height 16
radio input "true"
click at [274, 628] on button "SUBMIT" at bounding box center [315, 634] width 132 height 31
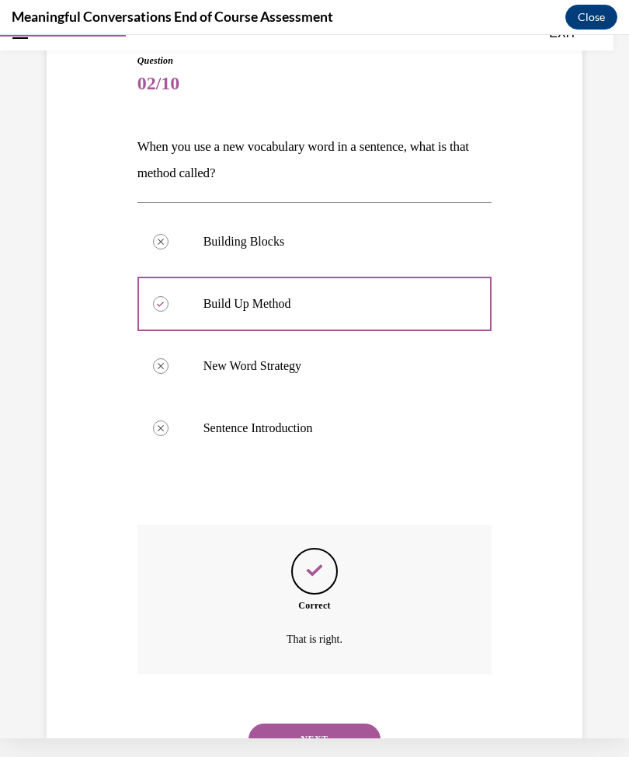
click at [306, 723] on button "NEXT" at bounding box center [315, 738] width 132 height 31
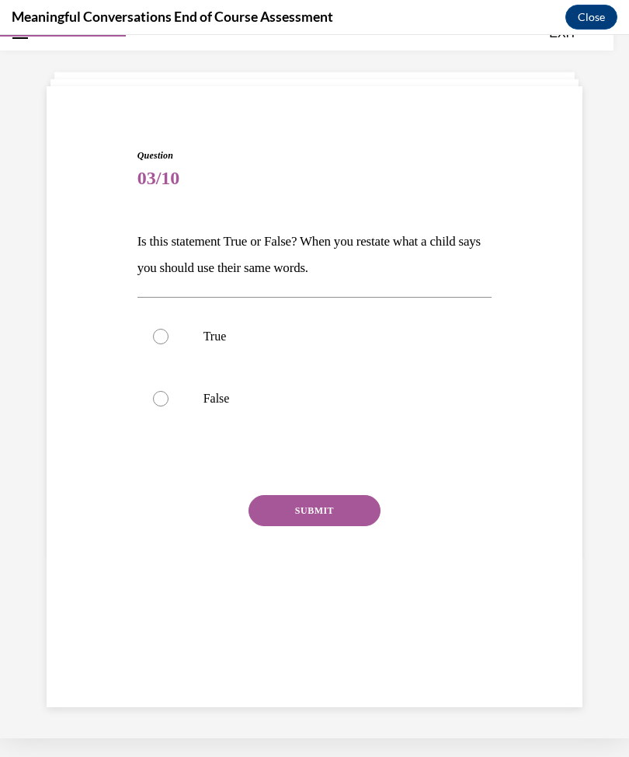
click at [160, 393] on div at bounding box center [161, 399] width 16 height 16
click at [160, 393] on input "False" at bounding box center [161, 399] width 16 height 16
radio input "true"
click at [280, 510] on button "SUBMIT" at bounding box center [315, 510] width 132 height 31
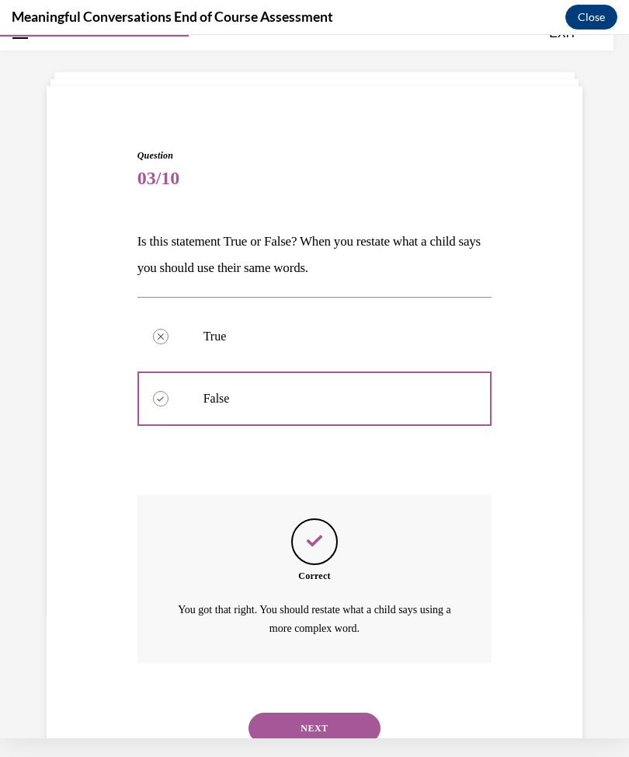
click at [307, 712] on button "NEXT" at bounding box center [315, 727] width 132 height 31
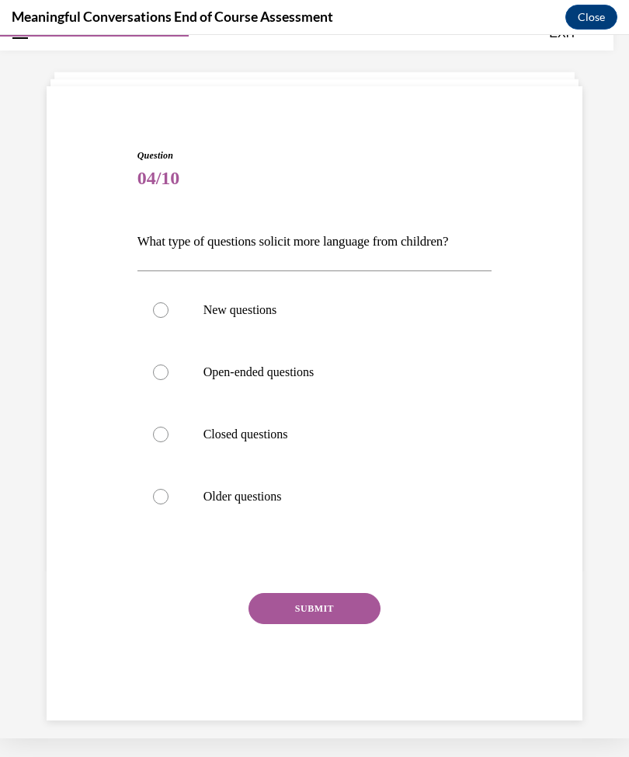
click at [161, 374] on div at bounding box center [161, 372] width 16 height 16
click at [161, 374] on input "Open-ended questions" at bounding box center [161, 372] width 16 height 16
radio input "true"
click at [270, 593] on button "SUBMIT" at bounding box center [315, 608] width 132 height 31
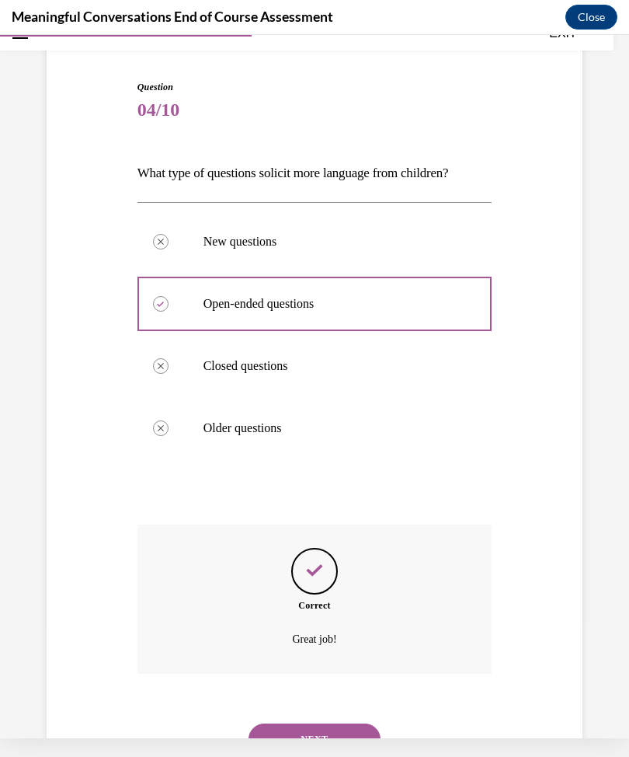
click at [267, 723] on button "NEXT" at bounding box center [315, 738] width 132 height 31
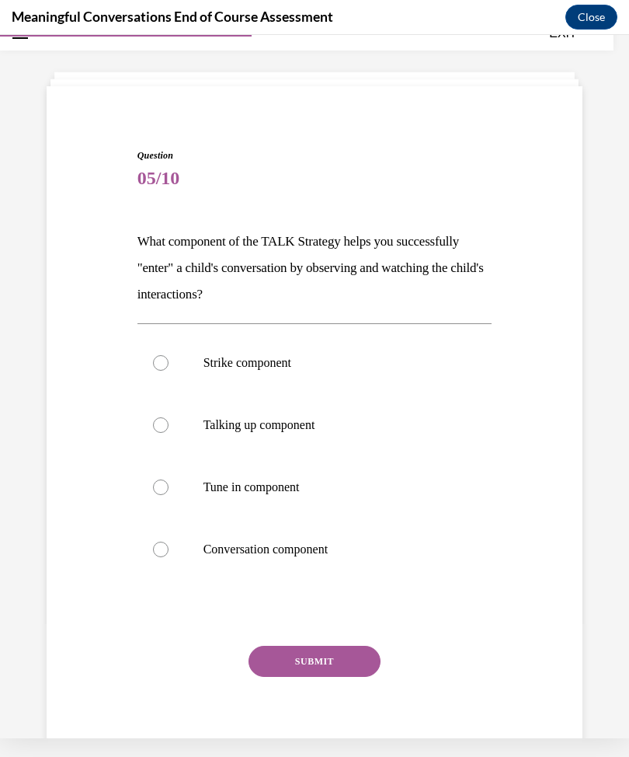
click at [165, 486] on div at bounding box center [161, 487] width 16 height 16
click at [165, 486] on input "Tune in component" at bounding box center [161, 487] width 16 height 16
radio input "true"
click at [271, 656] on button "SUBMIT" at bounding box center [315, 661] width 132 height 31
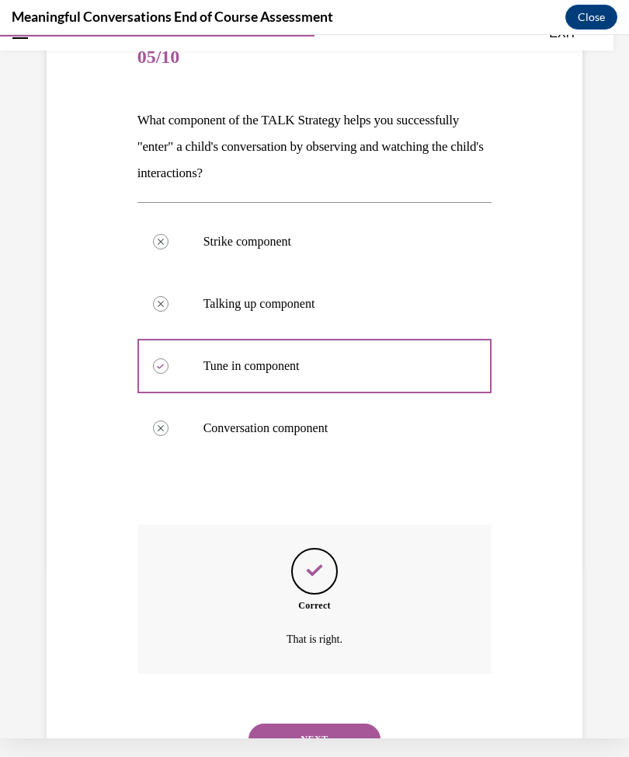
click at [308, 723] on button "NEXT" at bounding box center [315, 738] width 132 height 31
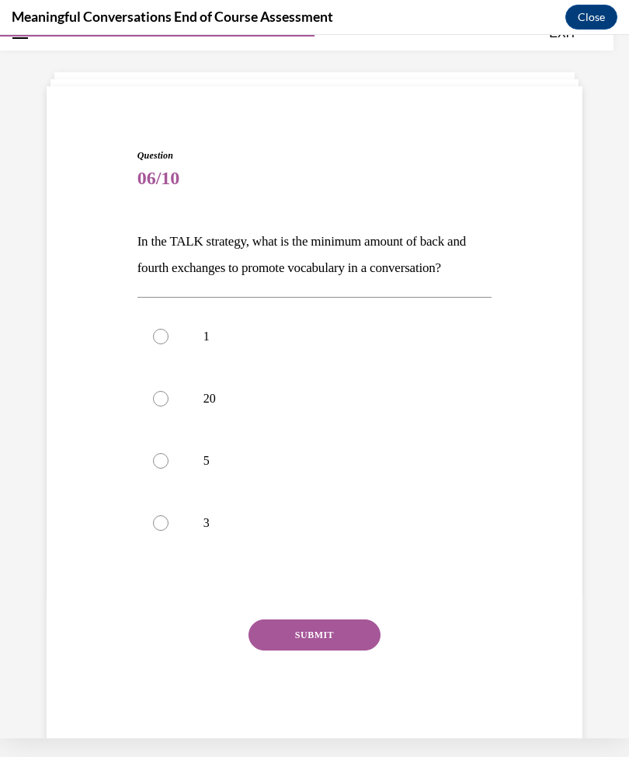
click at [168, 515] on label "3" at bounding box center [314, 523] width 355 height 62
click at [168, 515] on input "3" at bounding box center [161, 523] width 16 height 16
radio input "true"
click at [288, 639] on button "SUBMIT" at bounding box center [315, 634] width 132 height 31
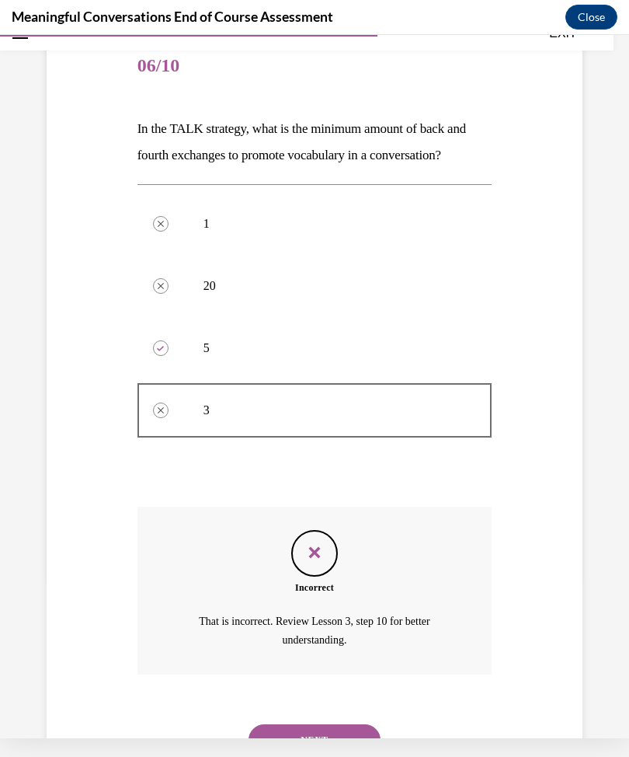
click at [290, 724] on button "NEXT" at bounding box center [315, 739] width 132 height 31
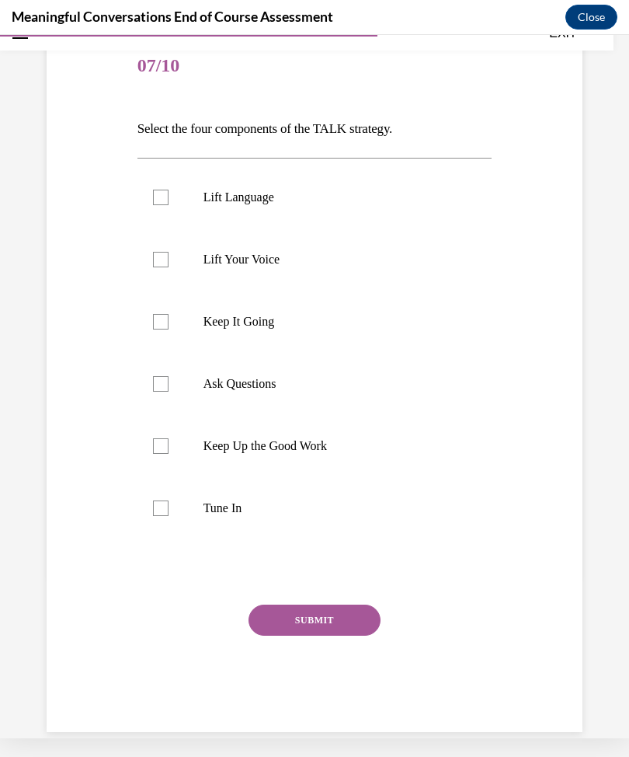
scroll to position [117, 0]
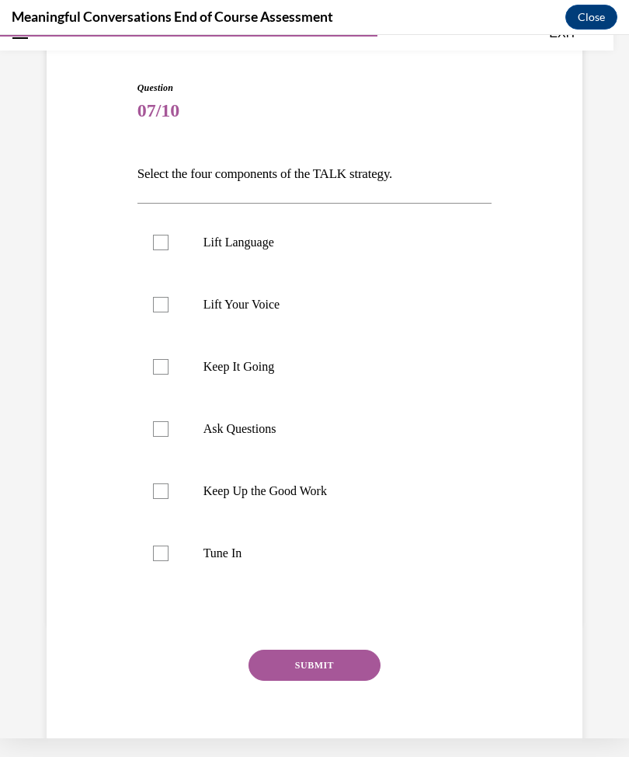
click at [160, 249] on div at bounding box center [161, 243] width 16 height 16
click at [160, 249] on input "Lift Language" at bounding box center [161, 243] width 16 height 16
checkbox input "true"
click at [146, 440] on label "Ask Questions" at bounding box center [314, 429] width 355 height 62
click at [153, 437] on input "Ask Questions" at bounding box center [161, 429] width 16 height 16
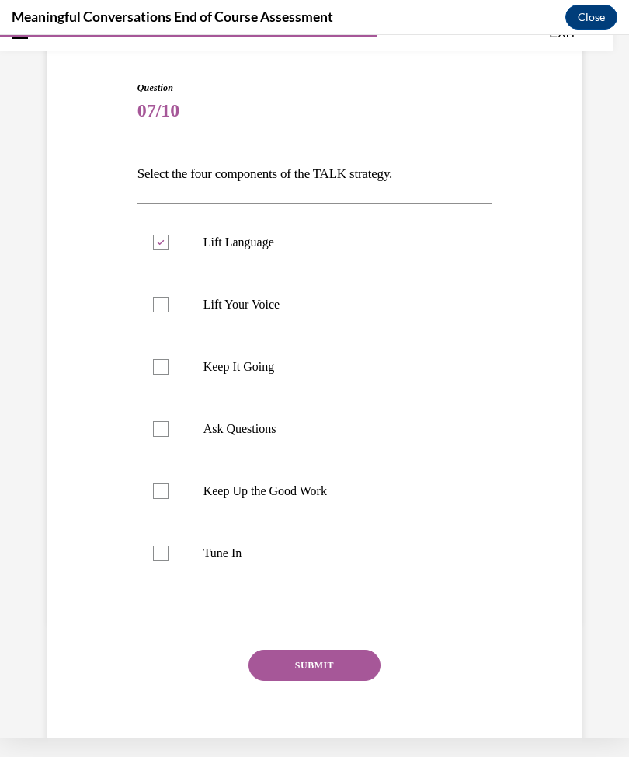
checkbox input "true"
click at [158, 552] on div at bounding box center [161, 553] width 16 height 16
click at [158, 552] on input "Tune In" at bounding box center [161, 553] width 16 height 16
checkbox input "true"
click at [160, 367] on div at bounding box center [161, 367] width 16 height 16
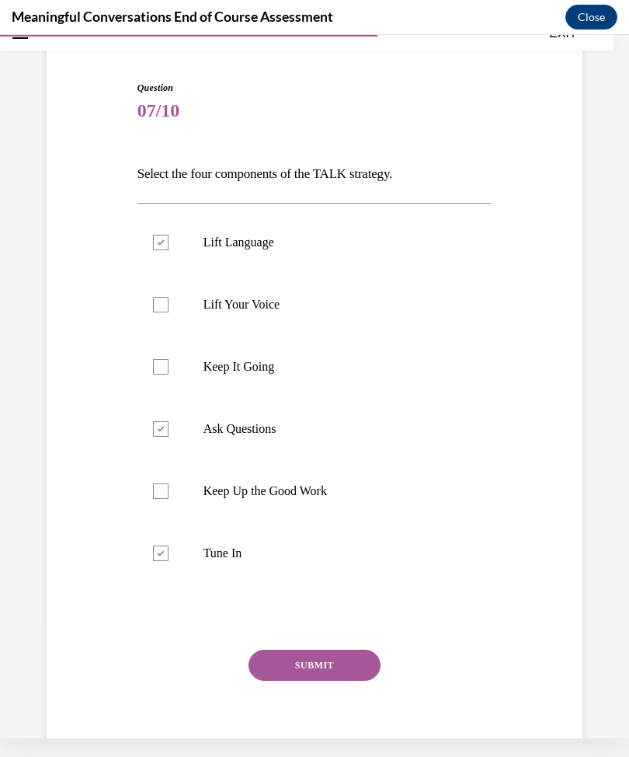
click at [160, 367] on input "Keep It Going" at bounding box center [161, 367] width 16 height 16
checkbox input "true"
click at [301, 673] on button "SUBMIT" at bounding box center [315, 664] width 132 height 31
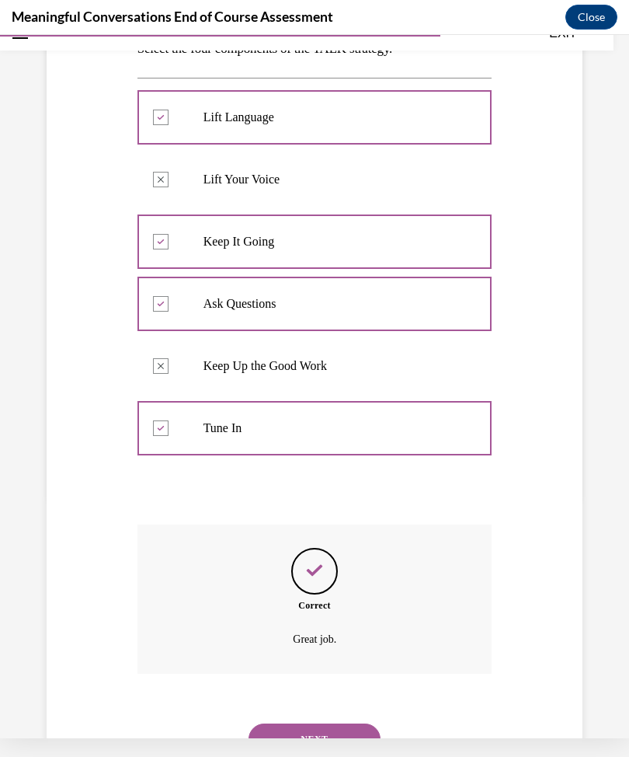
click at [309, 723] on button "NEXT" at bounding box center [315, 738] width 132 height 31
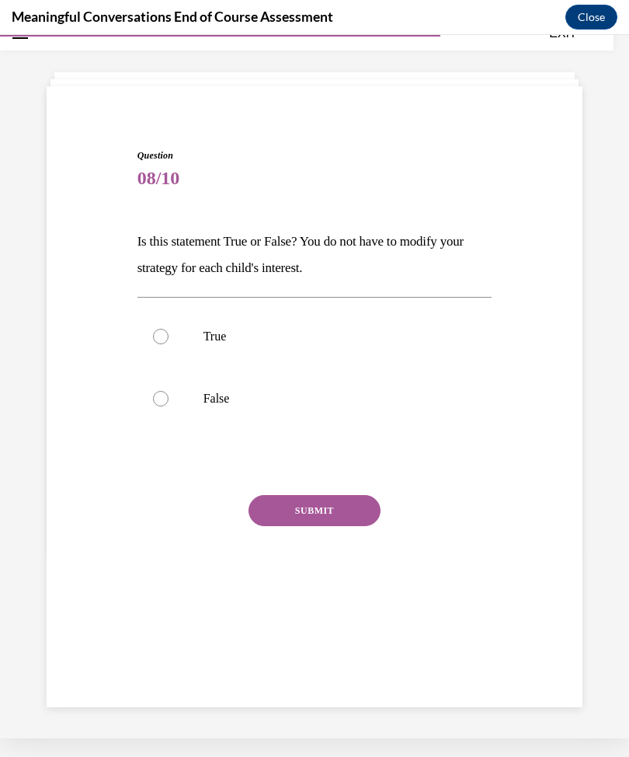
scroll to position [49, 0]
click at [195, 394] on label "False" at bounding box center [314, 398] width 355 height 62
click at [169, 394] on input "False" at bounding box center [161, 399] width 16 height 16
radio input "true"
click at [313, 503] on button "SUBMIT" at bounding box center [315, 510] width 132 height 31
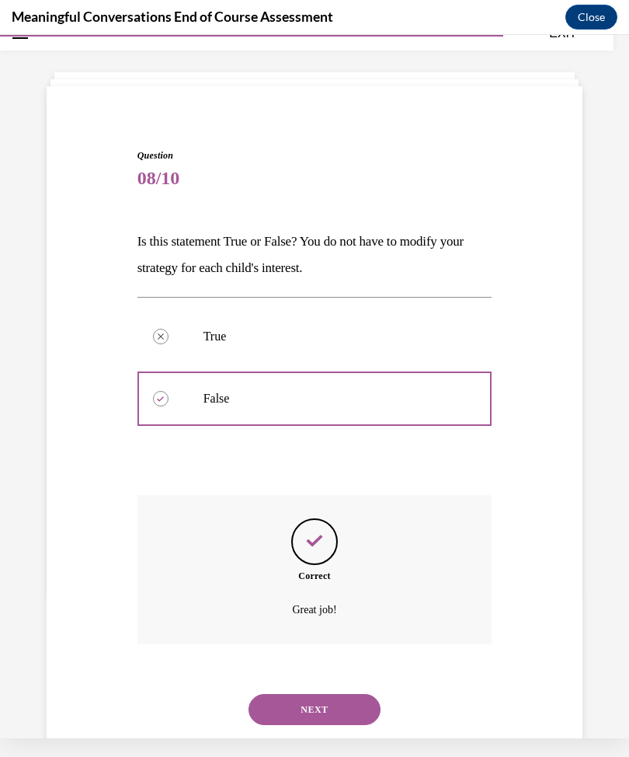
click at [277, 700] on button "NEXT" at bounding box center [315, 709] width 132 height 31
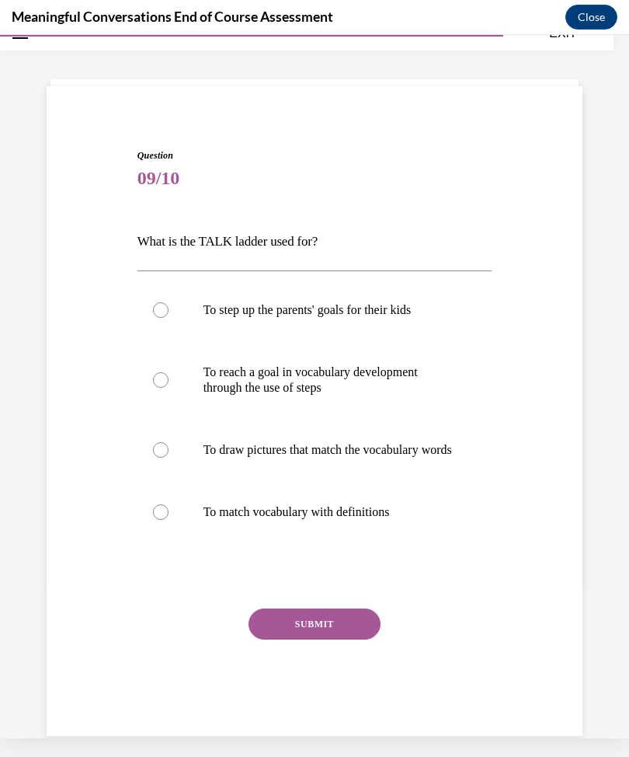
click at [221, 387] on p "To reach a goal in vocabulary development through the use of steps" at bounding box center [329, 379] width 250 height 31
click at [169, 387] on input "To reach a goal in vocabulary development through the use of steps" at bounding box center [161, 380] width 16 height 16
radio input "true"
click at [257, 639] on button "SUBMIT" at bounding box center [315, 623] width 132 height 31
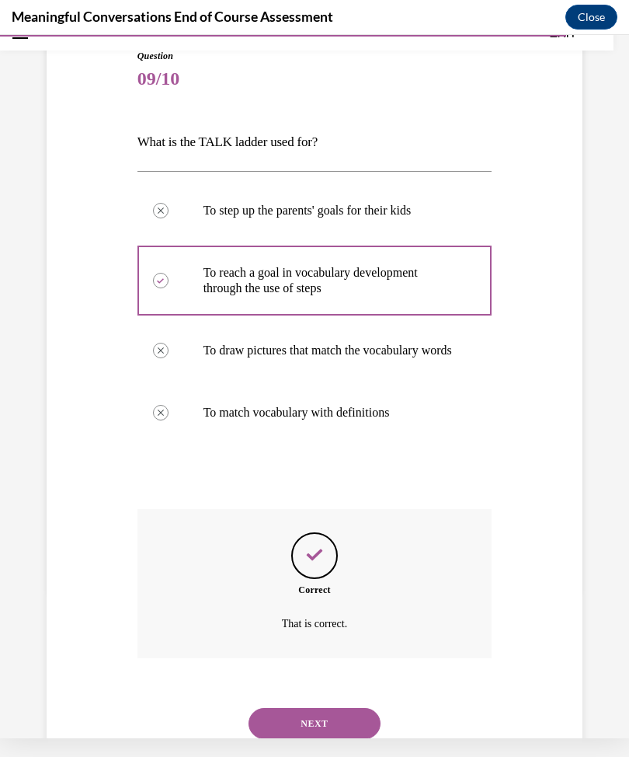
click at [277, 712] on button "NEXT" at bounding box center [315, 723] width 132 height 31
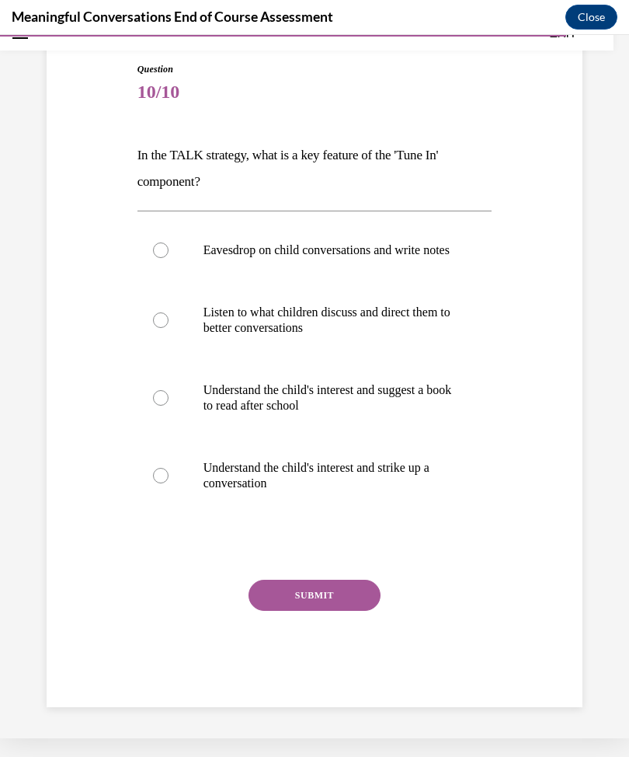
scroll to position [81, 0]
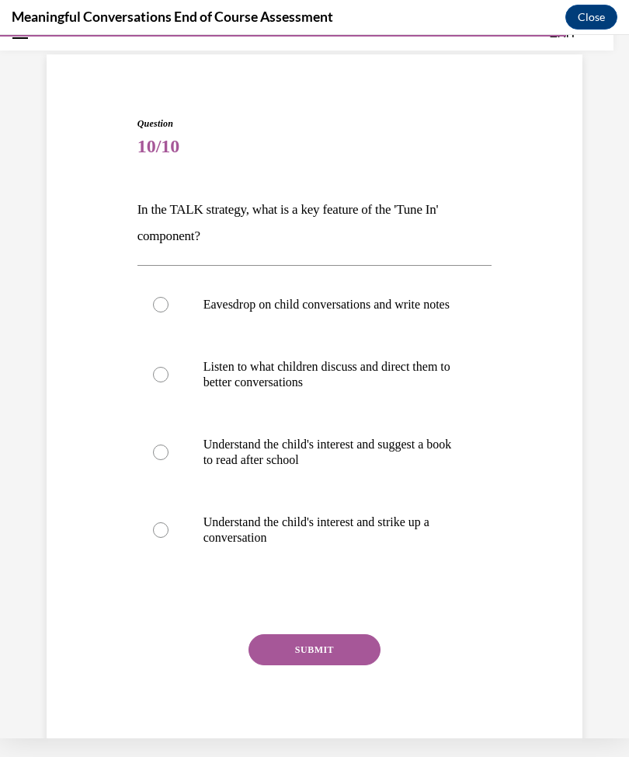
click at [190, 564] on label "Understand the child's interest and strike up a conversation" at bounding box center [314, 530] width 355 height 78
click at [169, 538] on input "Understand the child's interest and strike up a conversation" at bounding box center [161, 530] width 16 height 16
radio input "true"
click at [284, 665] on button "SUBMIT" at bounding box center [315, 649] width 132 height 31
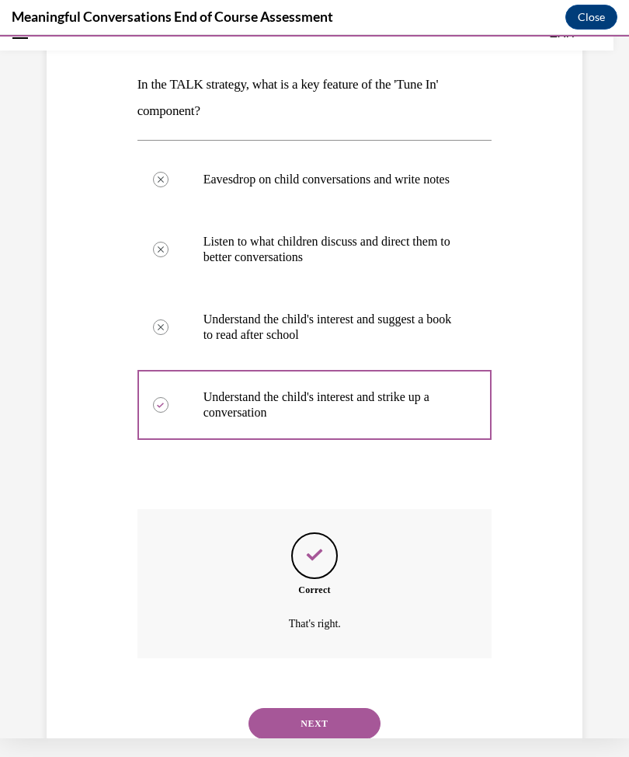
click at [301, 730] on button "NEXT" at bounding box center [315, 723] width 132 height 31
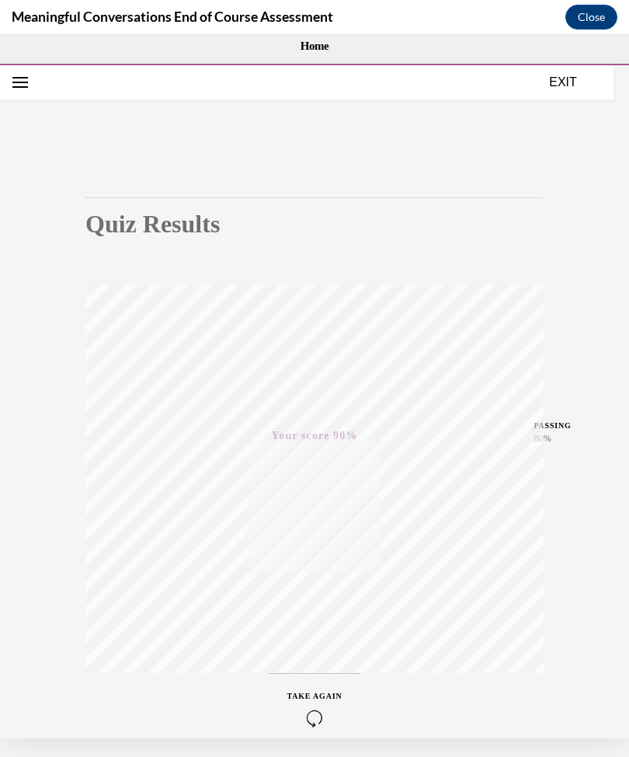
scroll to position [0, 0]
click at [559, 86] on button "EXIT" at bounding box center [563, 80] width 93 height 19
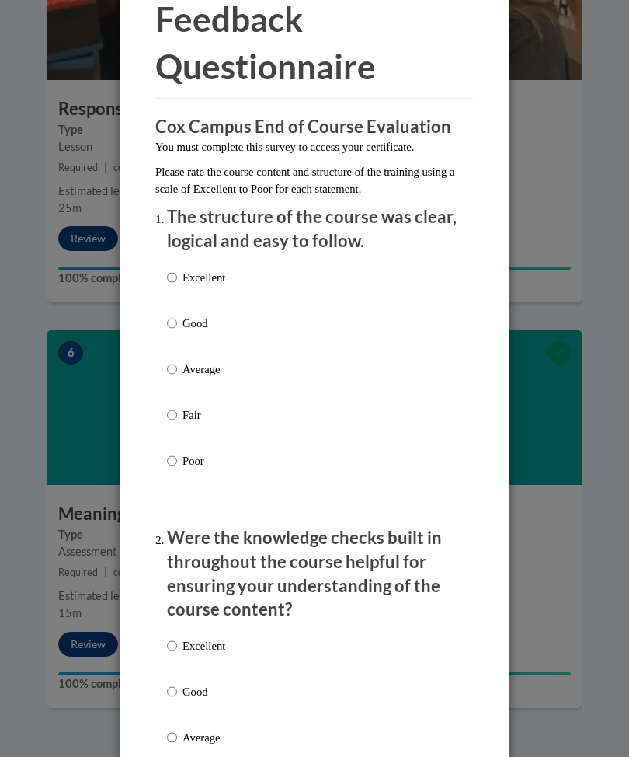
scroll to position [78, 0]
click at [200, 278] on p "Excellent" at bounding box center [204, 276] width 43 height 17
click at [177, 278] on input "Excellent" at bounding box center [172, 276] width 10 height 17
radio input "true"
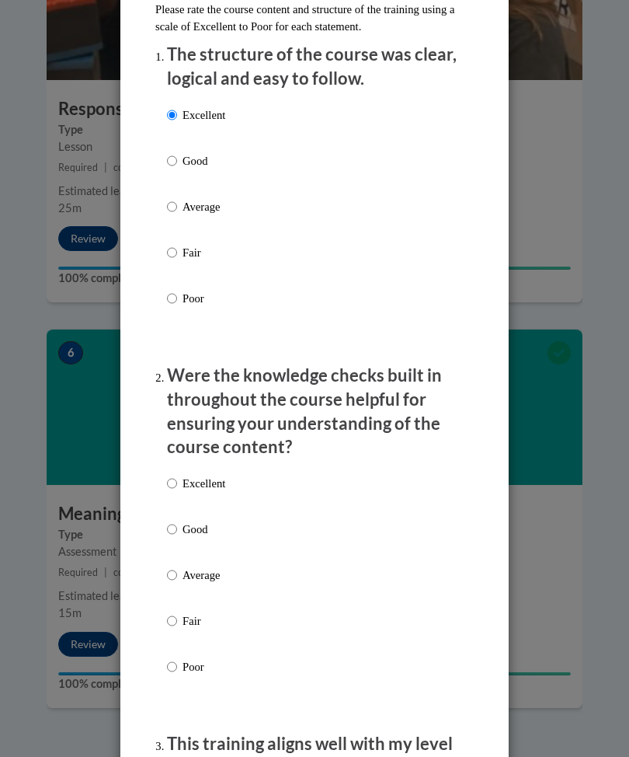
click at [201, 495] on label "Excellent" at bounding box center [196, 496] width 58 height 42
click at [177, 492] on input "Excellent" at bounding box center [172, 483] width 10 height 17
radio input "true"
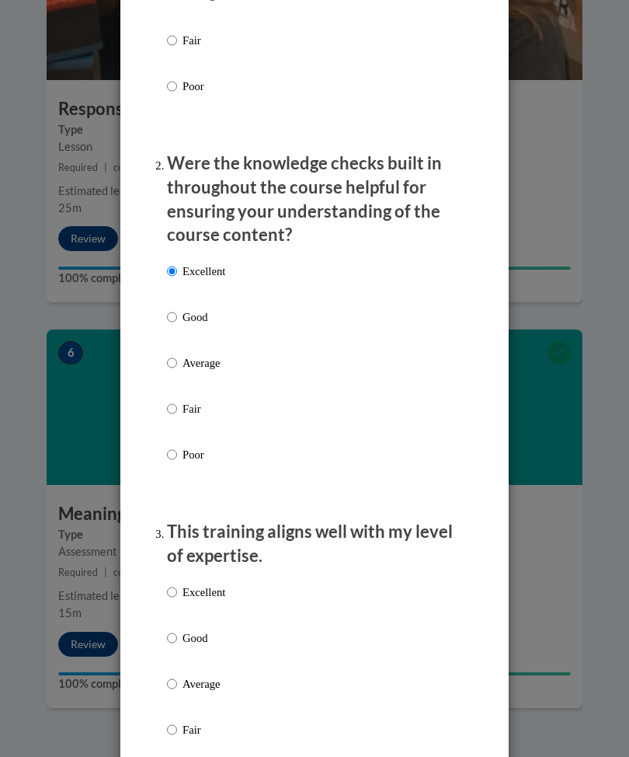
click at [189, 583] on p "Excellent" at bounding box center [204, 591] width 43 height 17
click at [177, 583] on input "Excellent" at bounding box center [172, 591] width 10 height 17
radio input "true"
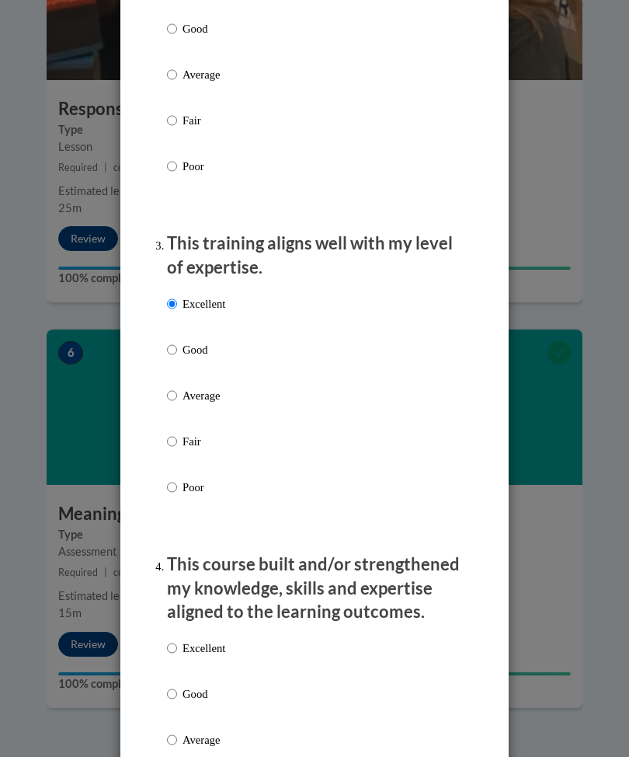
scroll to position [745, 0]
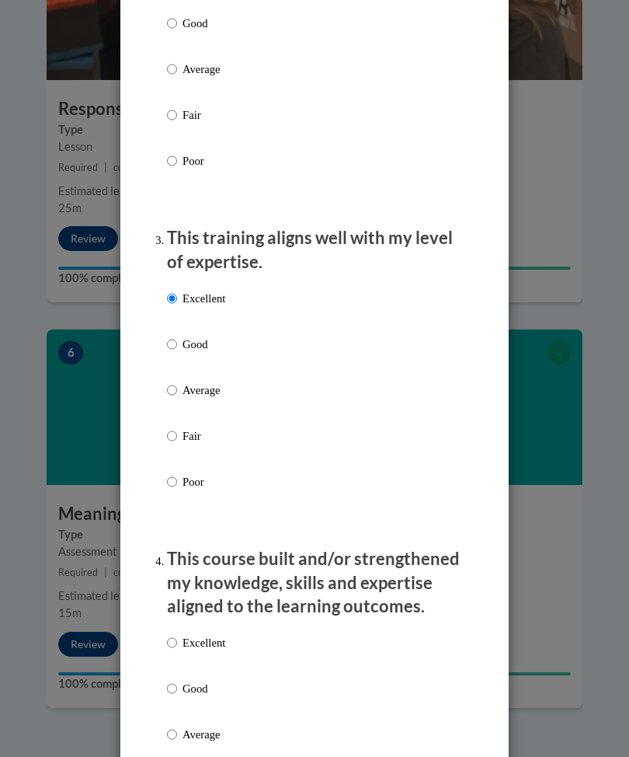
click at [186, 634] on p "Excellent" at bounding box center [204, 642] width 43 height 17
click at [177, 634] on input "Excellent" at bounding box center [172, 642] width 10 height 17
radio input "true"
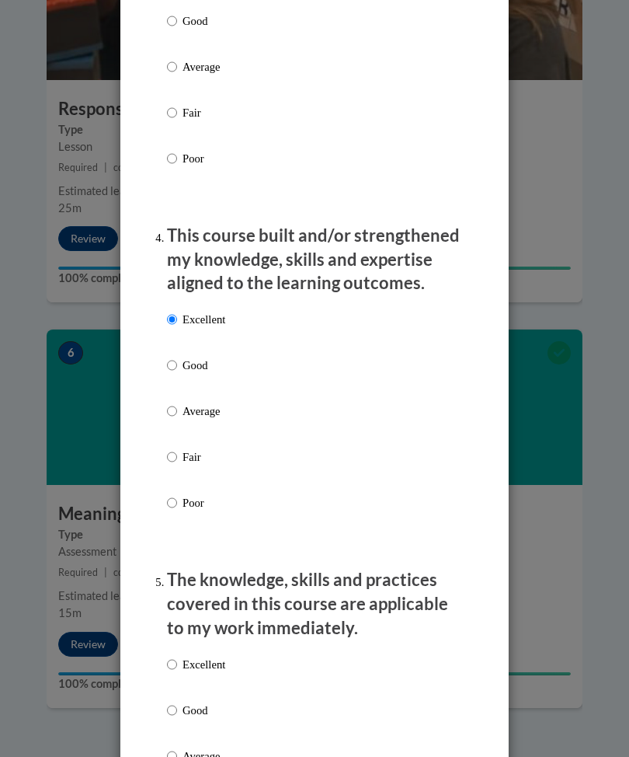
click at [190, 656] on p "Excellent" at bounding box center [204, 664] width 43 height 17
click at [177, 656] on input "Excellent" at bounding box center [172, 664] width 10 height 17
radio input "true"
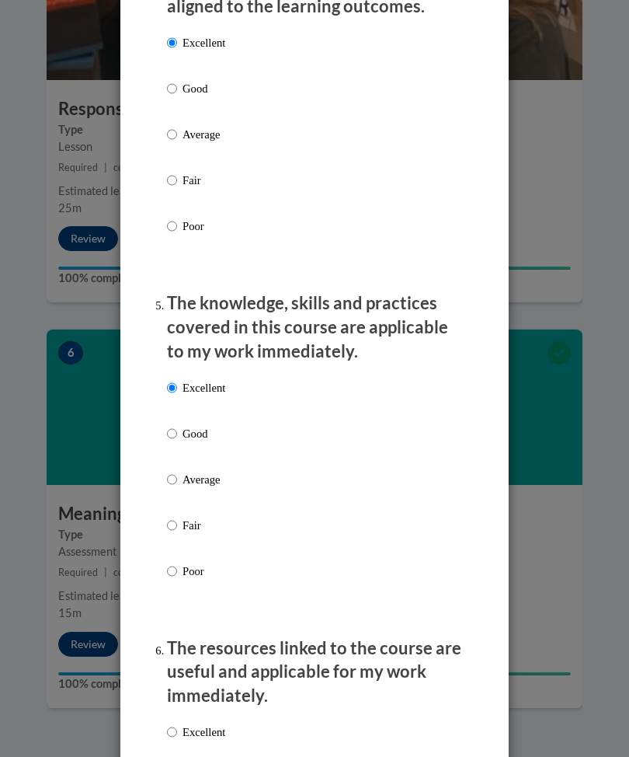
scroll to position [1345, 0]
click at [193, 722] on p "Excellent" at bounding box center [204, 730] width 43 height 17
click at [177, 722] on input "Excellent" at bounding box center [172, 730] width 10 height 17
radio input "true"
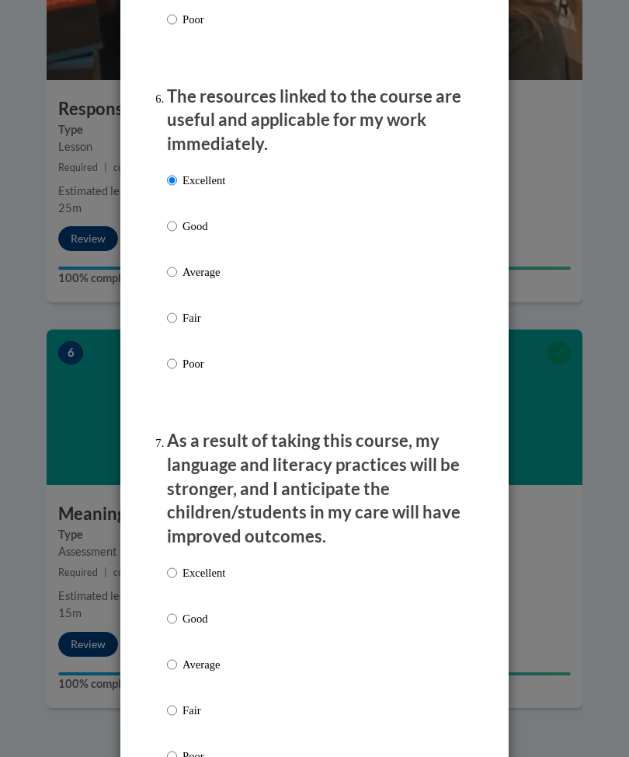
click at [189, 564] on p "Excellent" at bounding box center [204, 572] width 43 height 17
click at [177, 564] on input "Excellent" at bounding box center [172, 572] width 10 height 17
radio input "true"
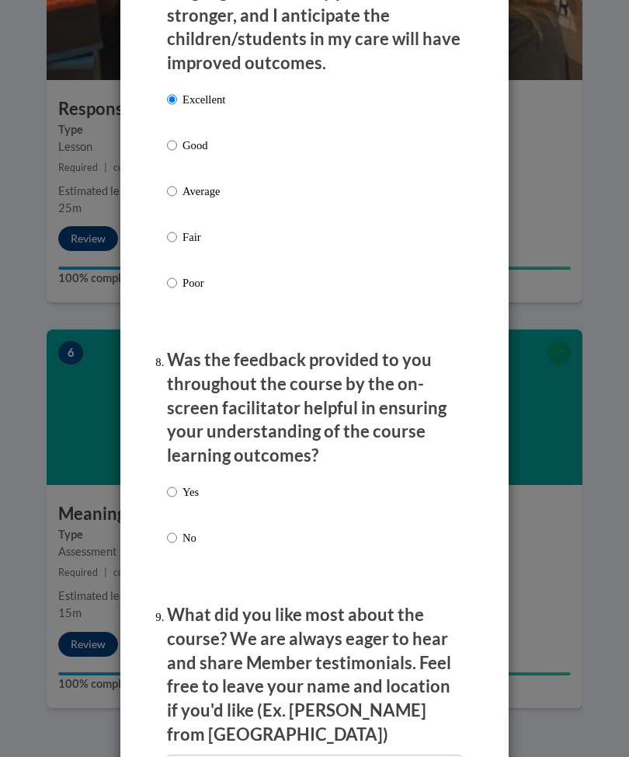
scroll to position [2370, 0]
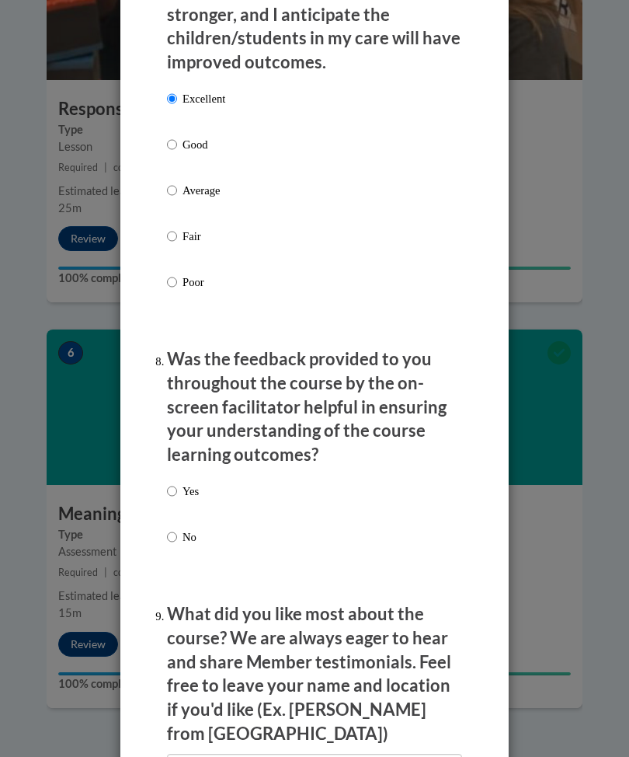
click at [173, 489] on label "Yes" at bounding box center [183, 503] width 32 height 42
click at [173, 489] on input "Yes" at bounding box center [172, 490] width 10 height 17
radio input "true"
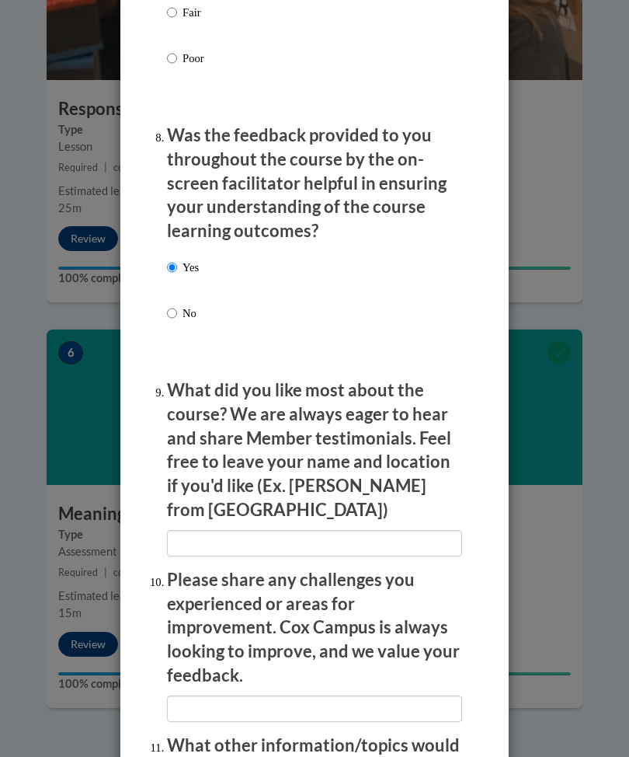
scroll to position [2595, 0]
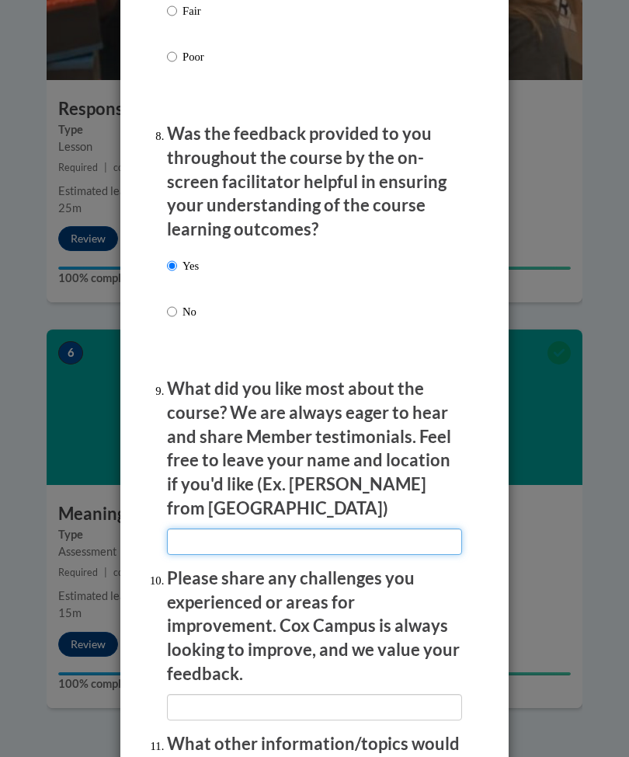
click at [207, 528] on input "textbox" at bounding box center [314, 541] width 295 height 26
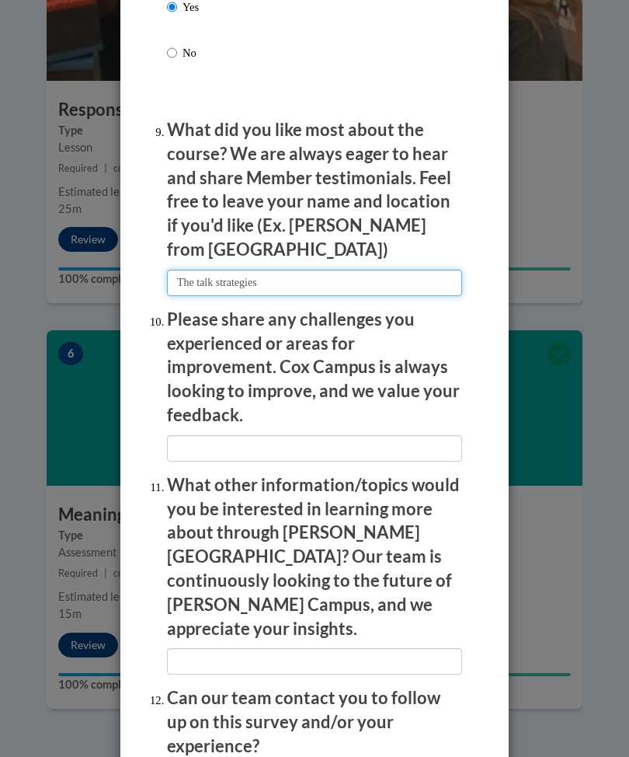
scroll to position [2854, 0]
type input "The talk strategies"
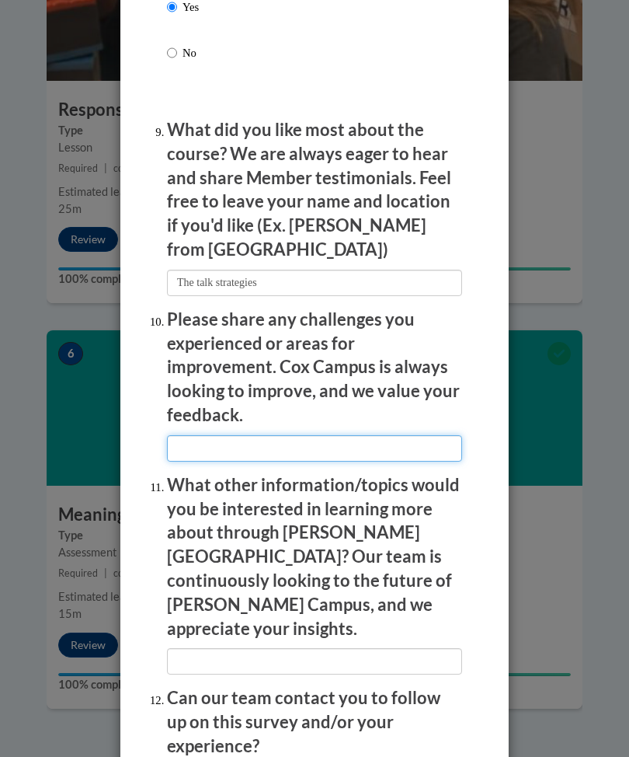
click at [200, 435] on input "textbox" at bounding box center [314, 448] width 295 height 26
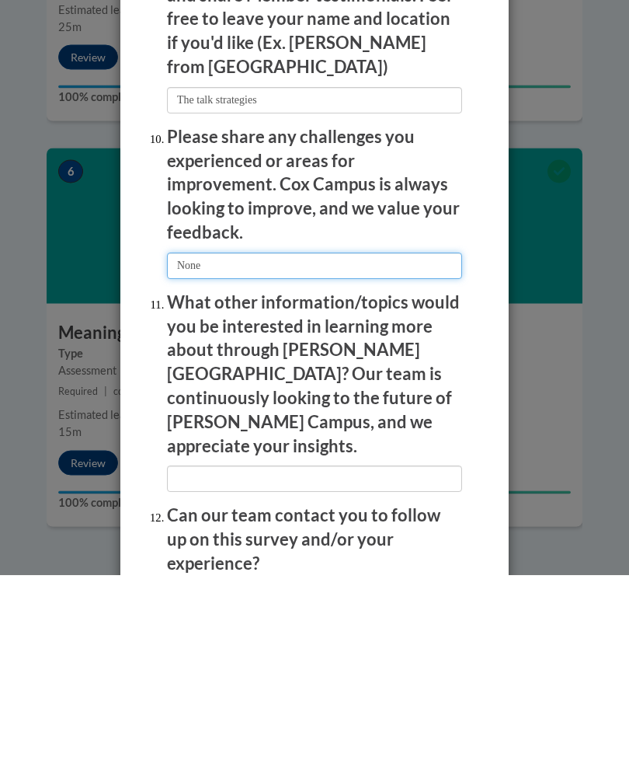
type input "None"
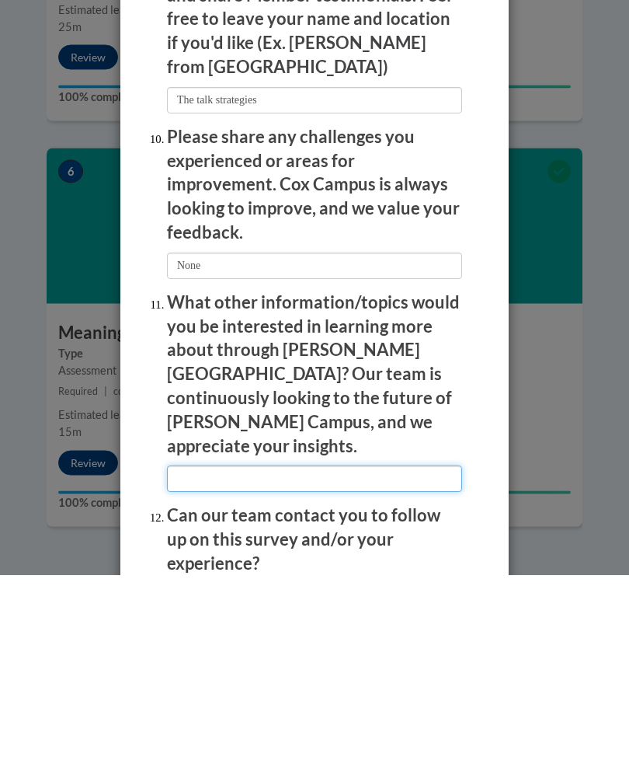
click at [203, 648] on input "textbox" at bounding box center [314, 661] width 295 height 26
type input "None"
radio input "true"
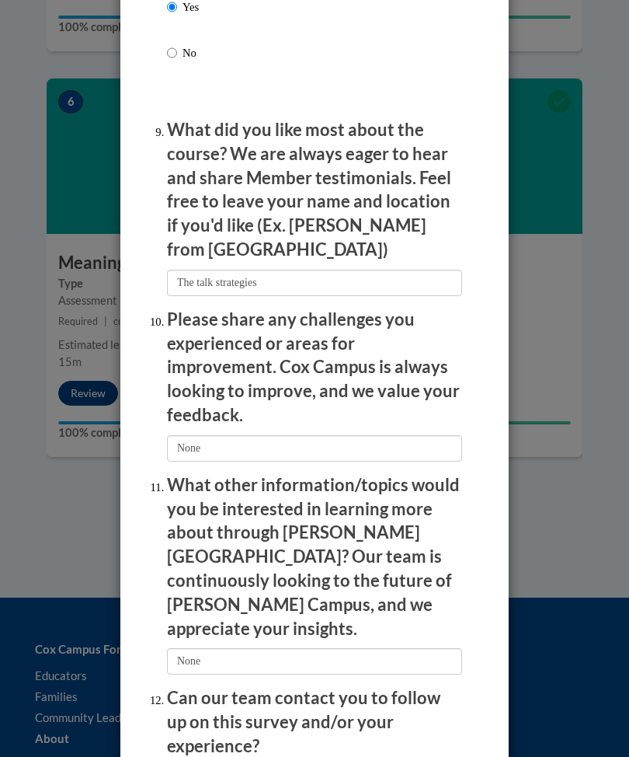
scroll to position [2580, 0]
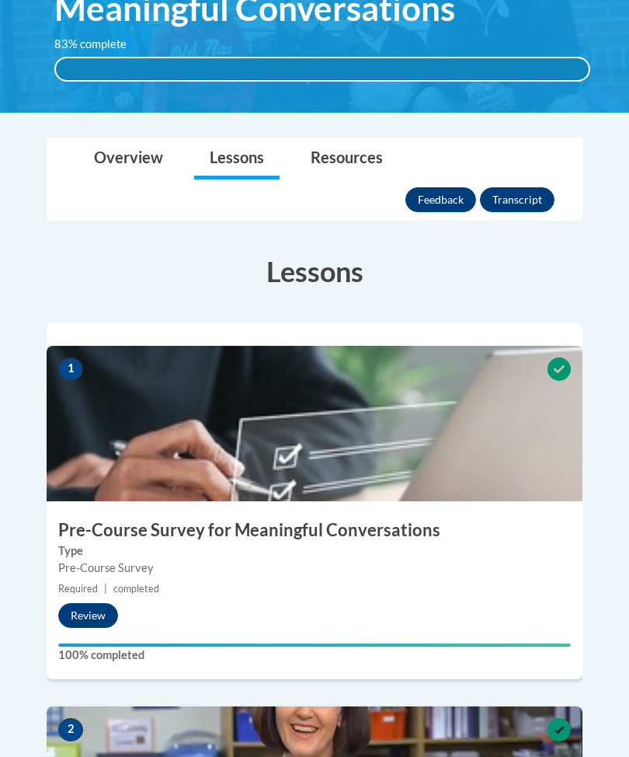
scroll to position [0, 0]
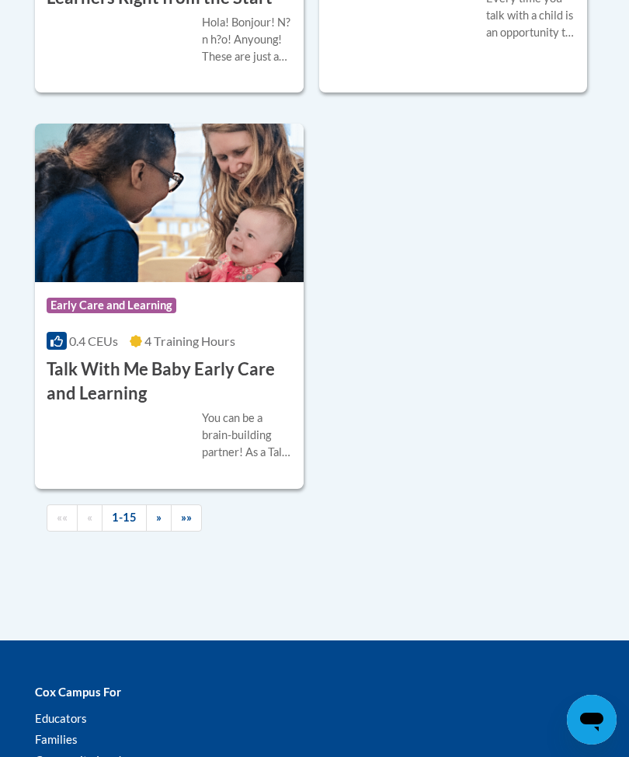
scroll to position [3717, 0]
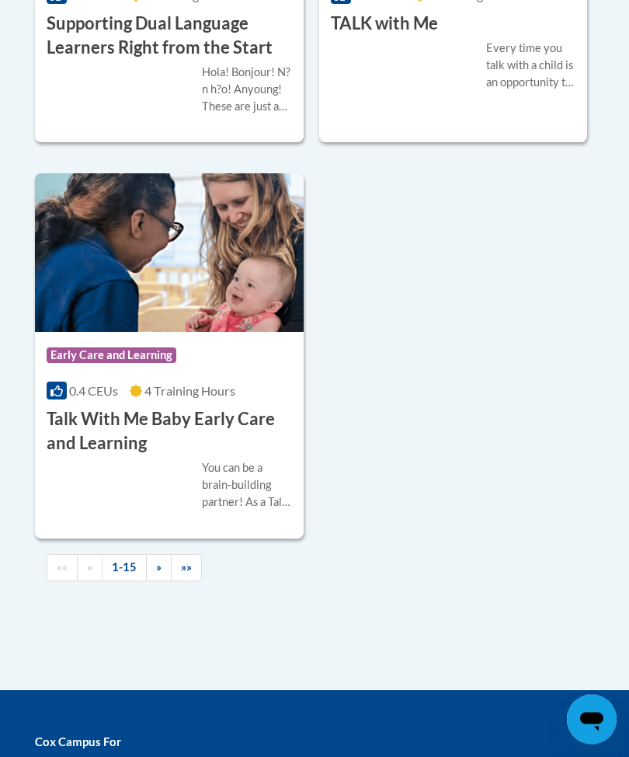
click at [86, 456] on h3 "Talk With Me Baby Early Care and Learning" at bounding box center [169, 432] width 245 height 48
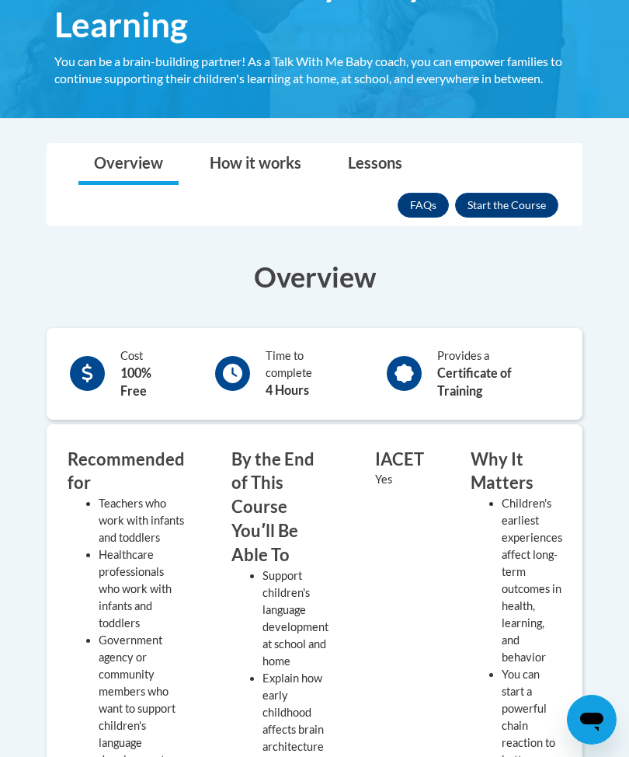
scroll to position [361, 0]
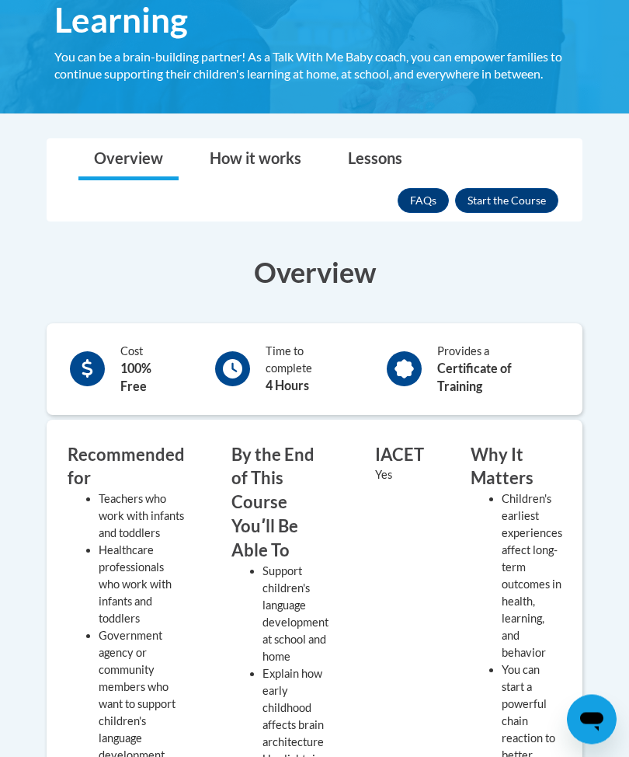
click at [487, 193] on button "Enroll" at bounding box center [506, 201] width 103 height 25
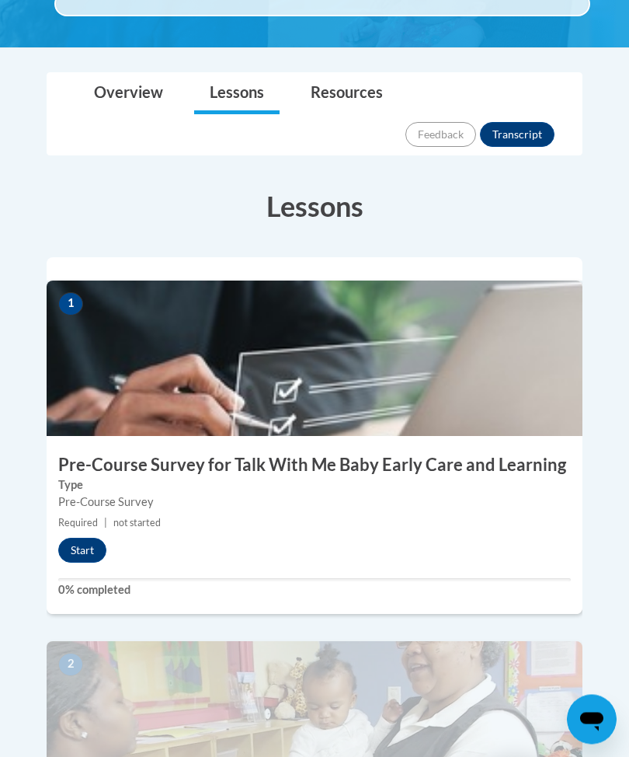
click at [85, 538] on button "Start" at bounding box center [82, 550] width 48 height 25
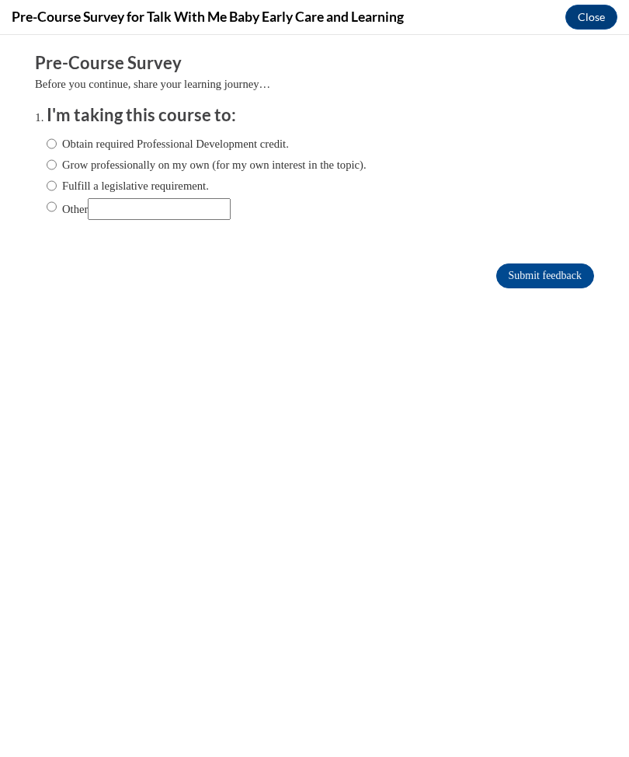
click at [60, 135] on label "Obtain required Professional Development credit." at bounding box center [168, 143] width 242 height 17
click at [57, 135] on input "Obtain required Professional Development credit." at bounding box center [52, 143] width 10 height 17
radio input "true"
click at [57, 141] on input "Obtain required Professional Development credit." at bounding box center [52, 143] width 10 height 17
click at [524, 285] on input "Submit feedback" at bounding box center [545, 275] width 98 height 25
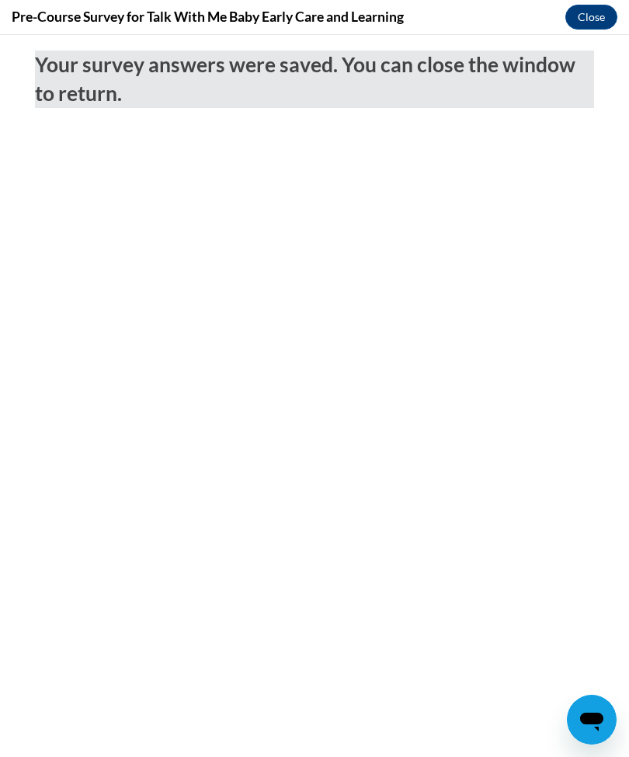
click at [591, 10] on button "Close" at bounding box center [592, 17] width 52 height 25
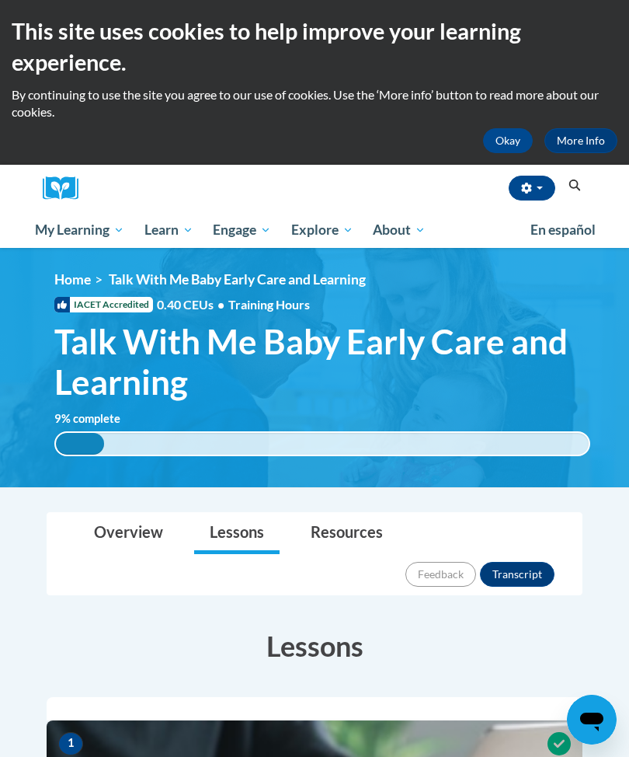
click at [0, 0] on span "Early Care and Learning" at bounding box center [0, 0] width 0 height 0
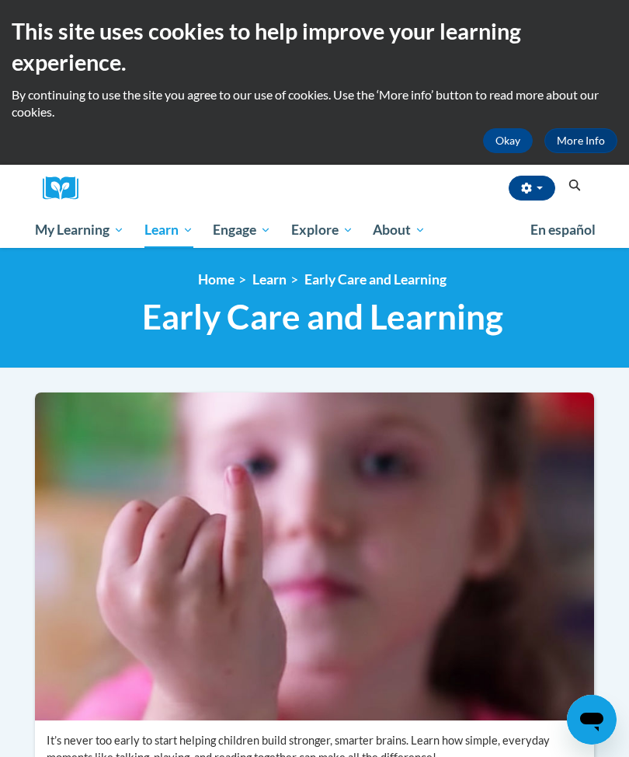
click at [0, 0] on span "Early Care and Learning" at bounding box center [0, 0] width 0 height 0
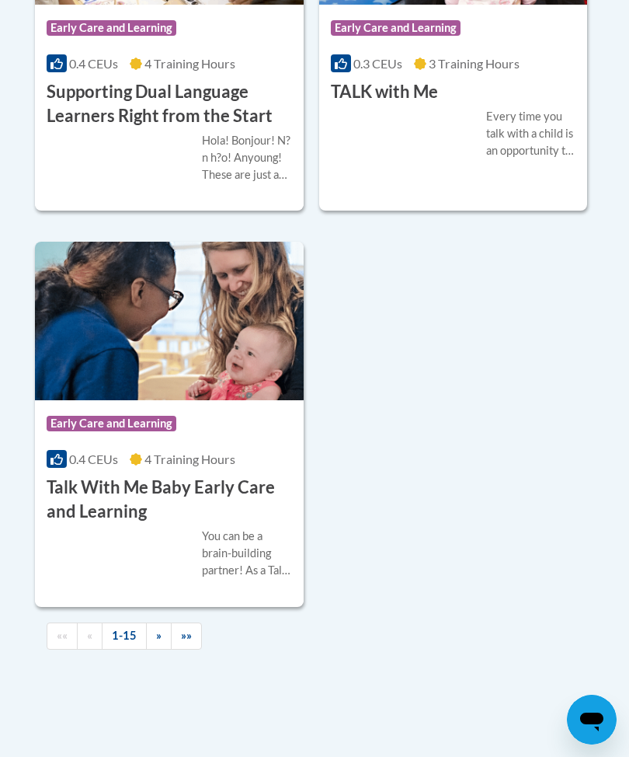
scroll to position [3650, 0]
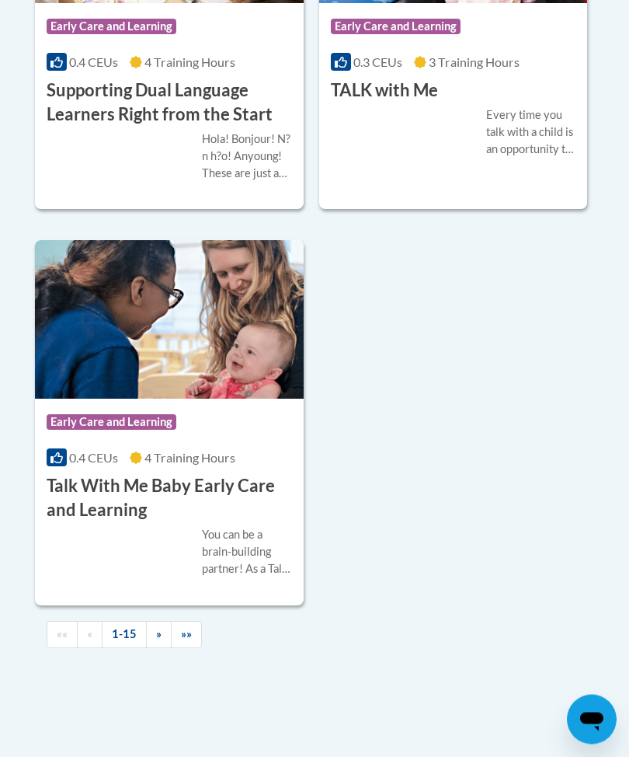
click at [75, 523] on h3 "Talk With Me Baby Early Care and Learning" at bounding box center [169, 499] width 245 height 48
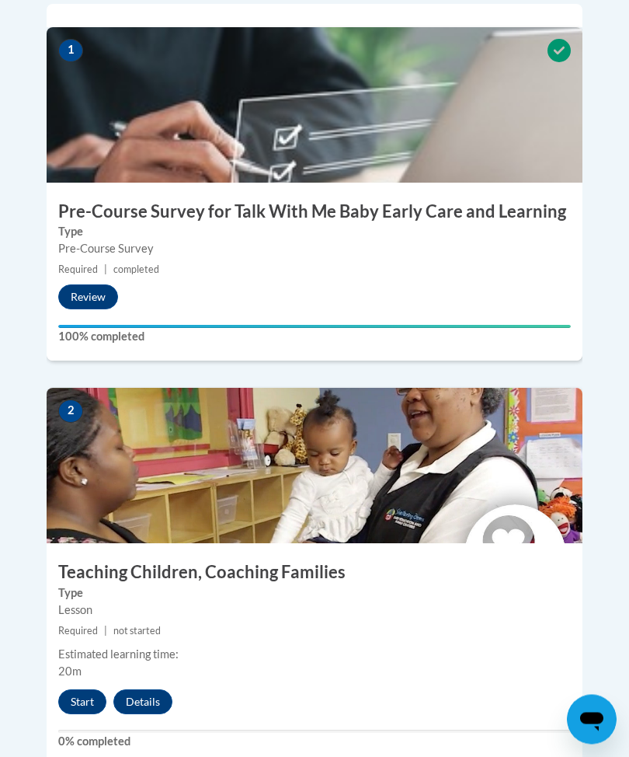
scroll to position [681, 0]
